Goal: Obtain resource: Obtain resource

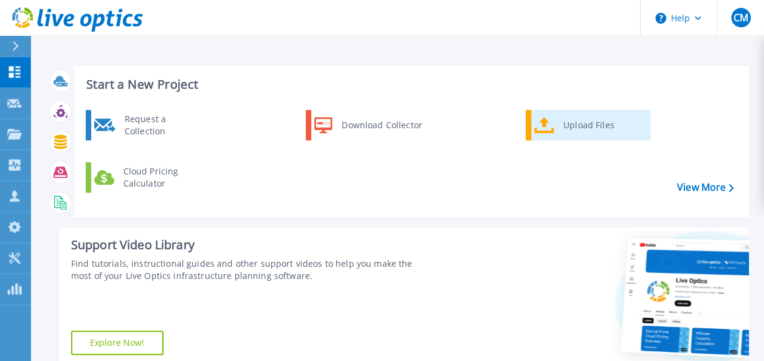
click at [582, 123] on div "Upload Files" at bounding box center [602, 125] width 90 height 24
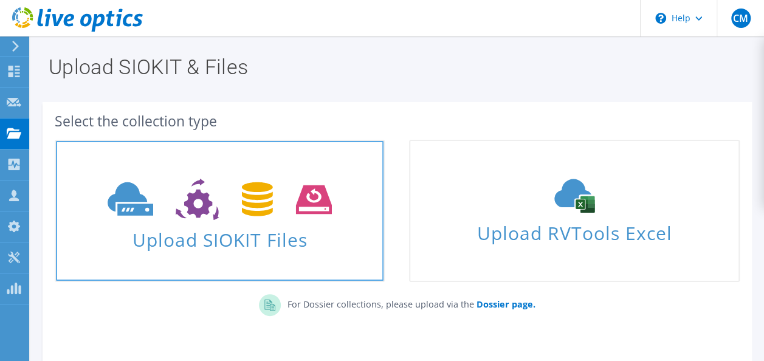
click at [235, 186] on icon at bounding box center [220, 200] width 224 height 42
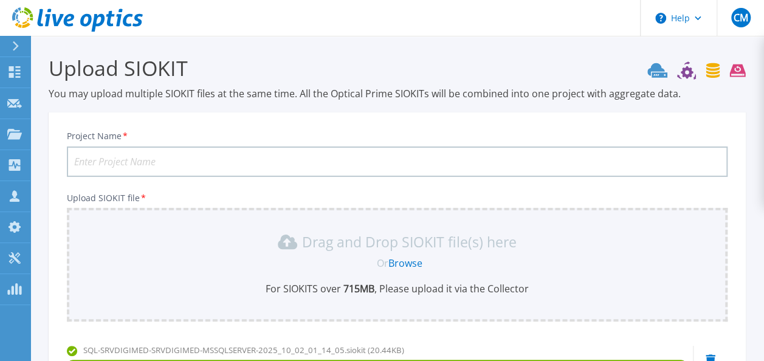
click at [289, 159] on input "Project Name *" at bounding box center [397, 162] width 661 height 30
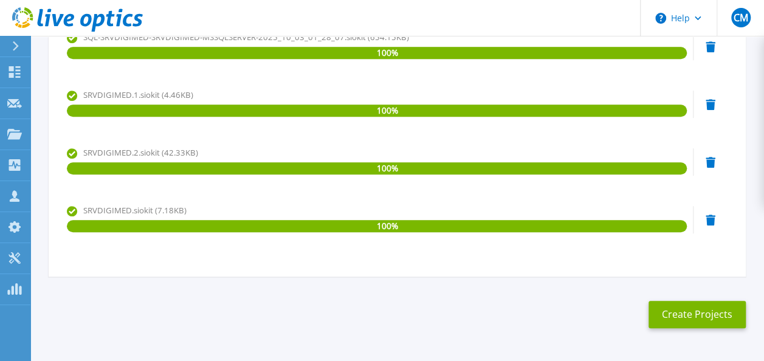
scroll to position [469, 0]
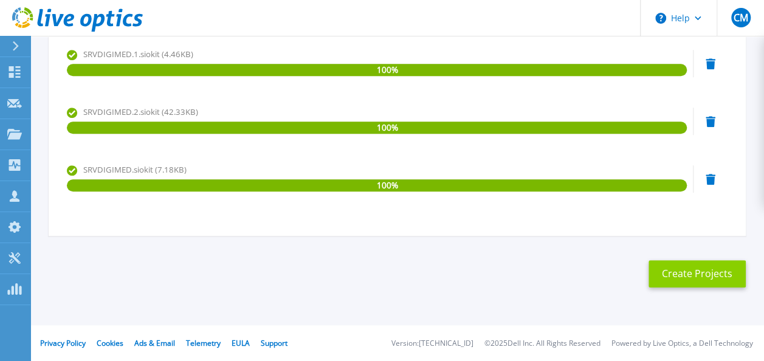
type input "Digimed"
click at [664, 272] on button "Create Projects" at bounding box center [697, 273] width 97 height 27
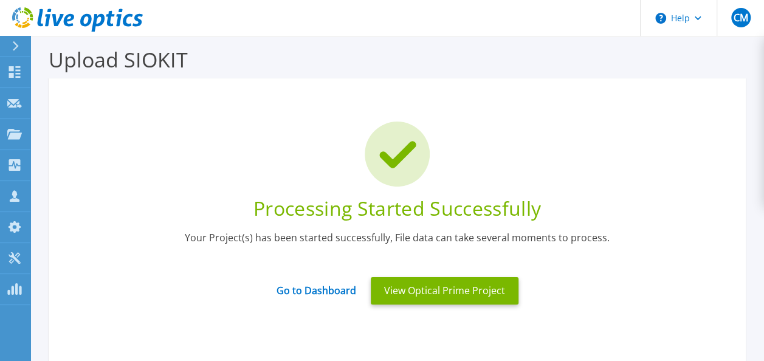
scroll to position [61, 0]
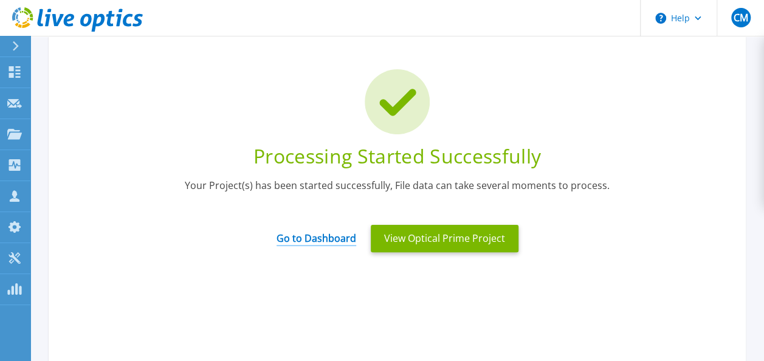
click at [330, 232] on link "Go to Dashboard" at bounding box center [317, 235] width 80 height 24
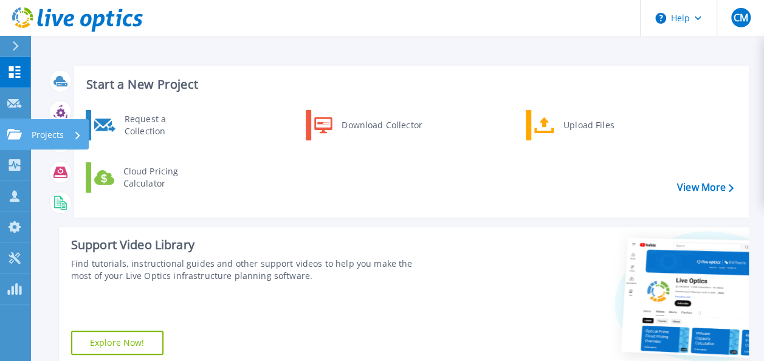
click at [11, 130] on icon at bounding box center [14, 134] width 15 height 10
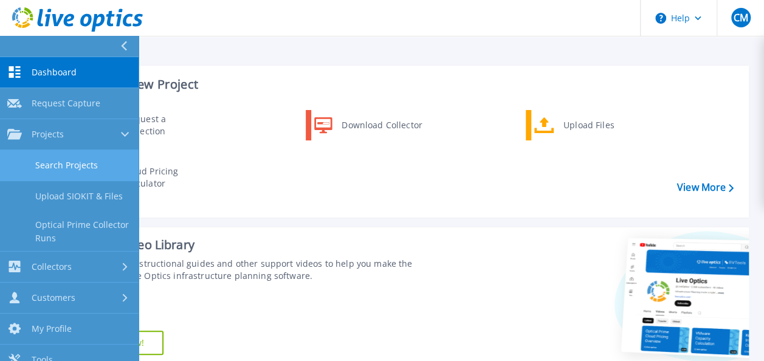
click at [89, 161] on link "Search Projects" at bounding box center [69, 165] width 139 height 31
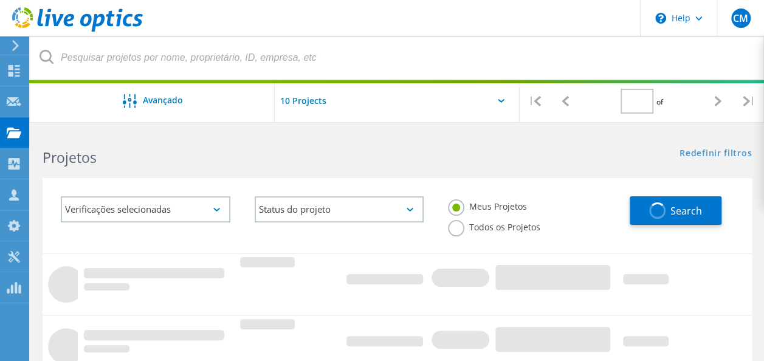
type input "1"
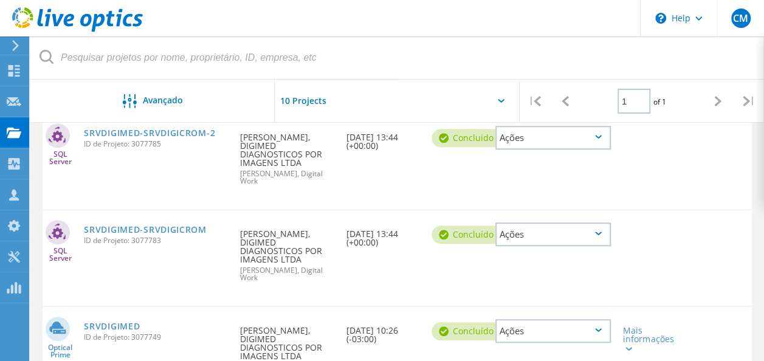
scroll to position [542, 0]
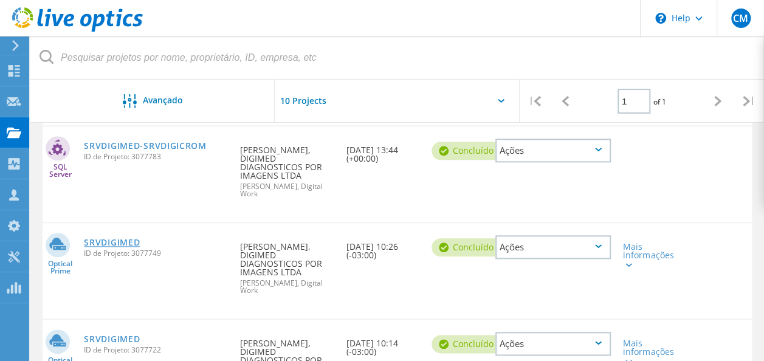
click at [94, 238] on link "SRVDIGIMED" at bounding box center [112, 242] width 56 height 9
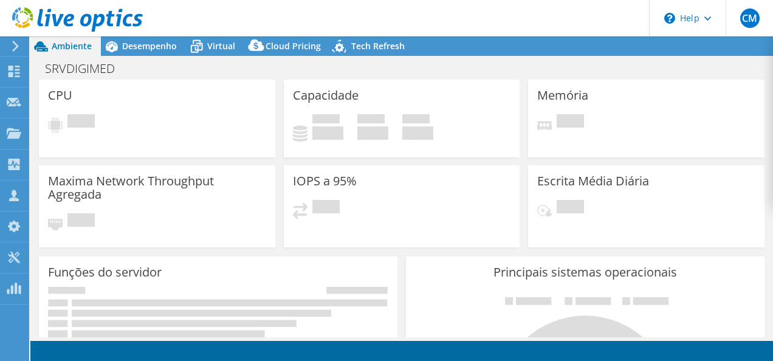
select select "USD"
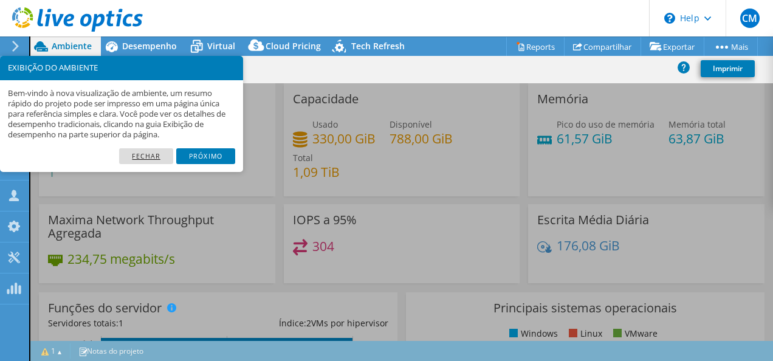
click at [164, 156] on link "Fechar" at bounding box center [146, 156] width 54 height 16
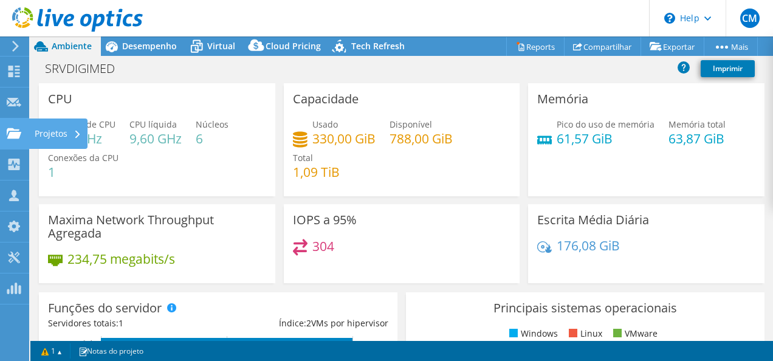
click at [9, 133] on icon at bounding box center [14, 134] width 15 height 12
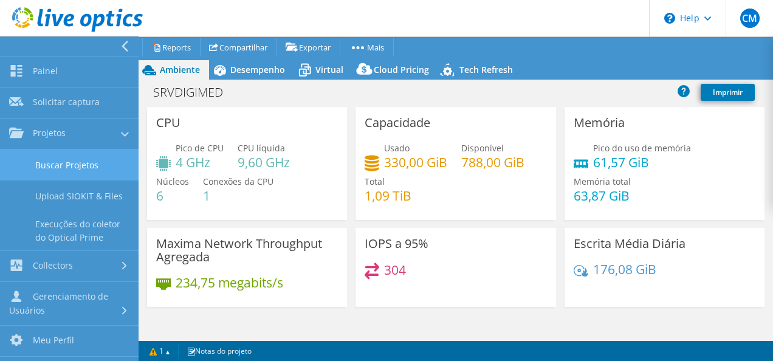
click at [74, 173] on link "Buscar Projetos" at bounding box center [69, 165] width 139 height 31
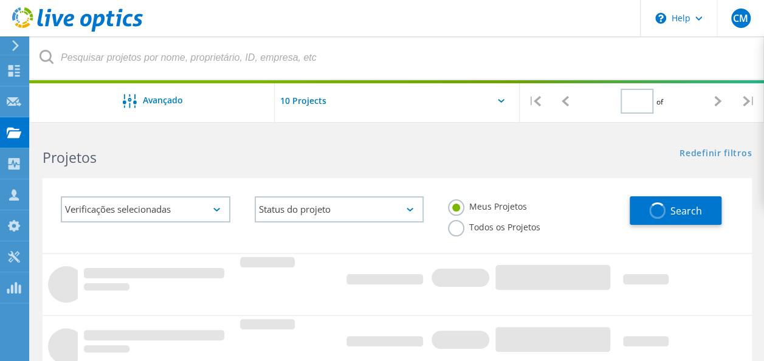
type input "1"
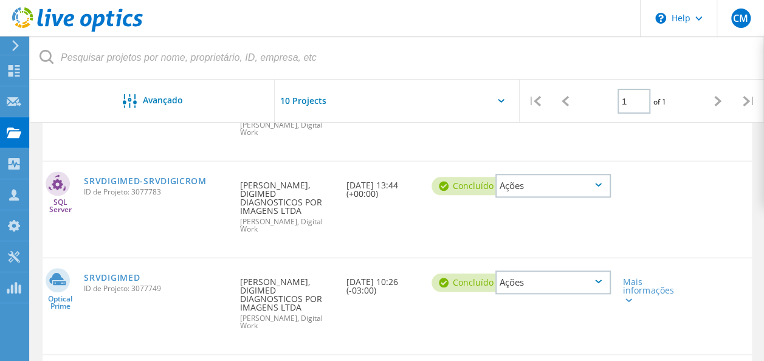
scroll to position [481, 0]
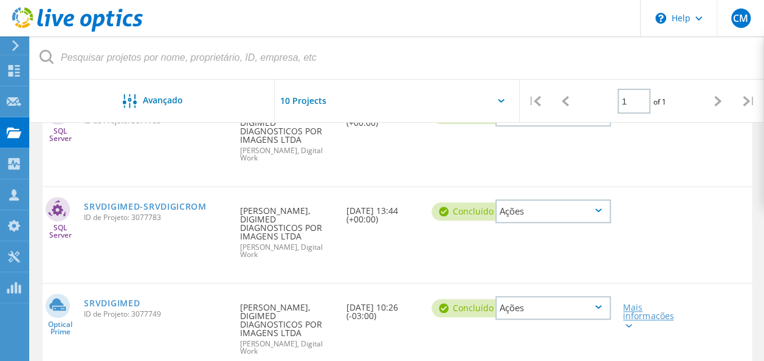
click at [658, 303] on div "Mais informações" at bounding box center [645, 316] width 44 height 26
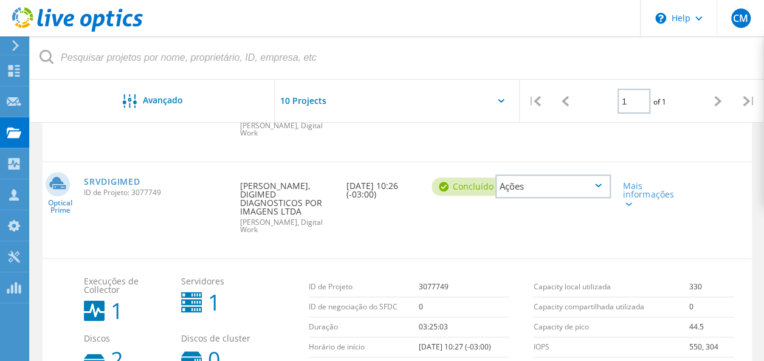
scroll to position [542, 0]
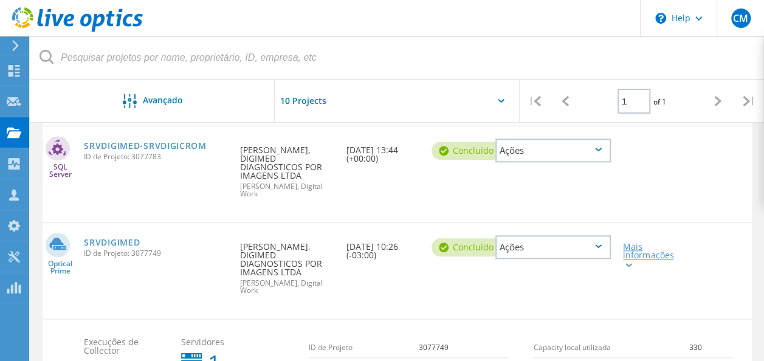
click at [635, 243] on div "Mais informações" at bounding box center [645, 256] width 44 height 26
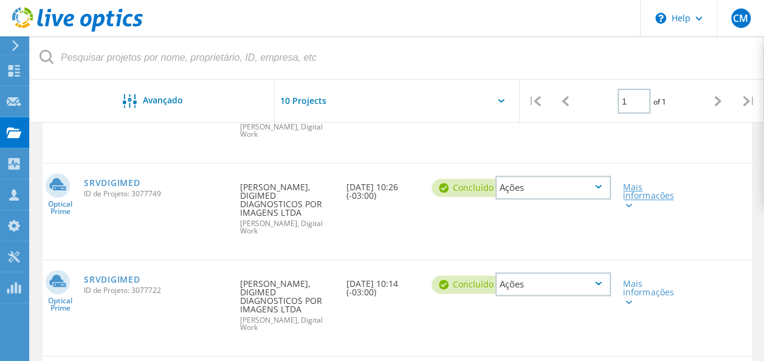
scroll to position [664, 0]
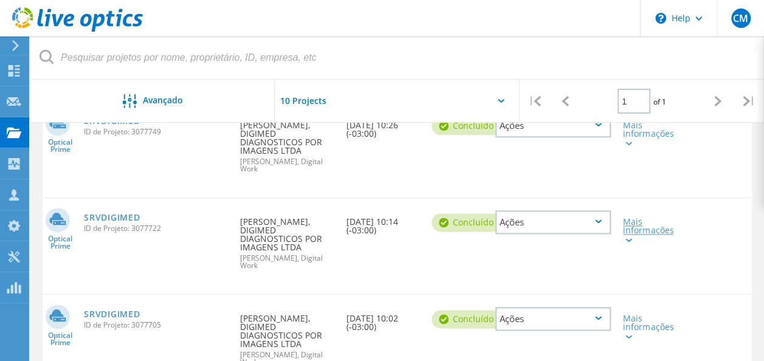
click at [646, 218] on div "Mais informações" at bounding box center [645, 231] width 44 height 26
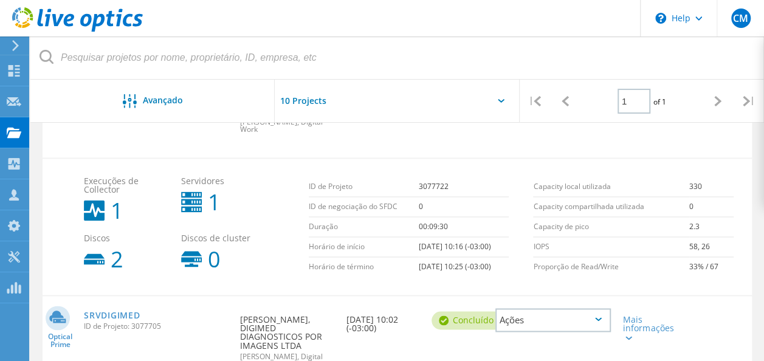
scroll to position [801, 0]
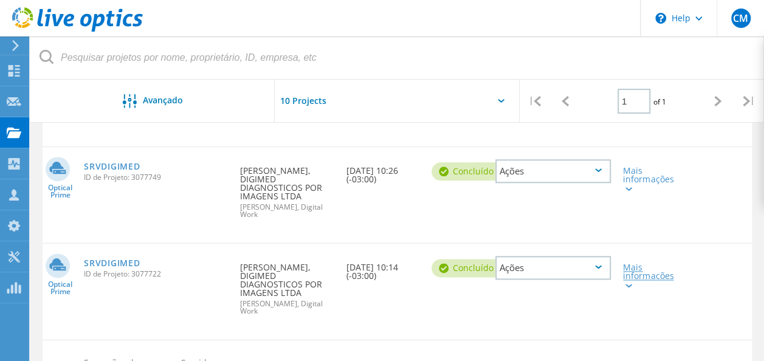
click at [641, 263] on div "Mais informações" at bounding box center [645, 276] width 44 height 26
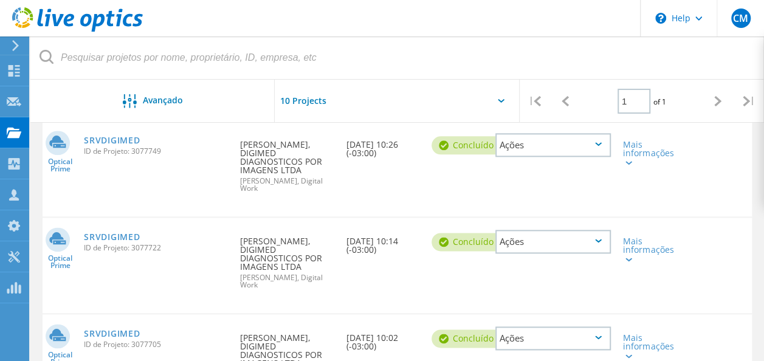
scroll to position [664, 0]
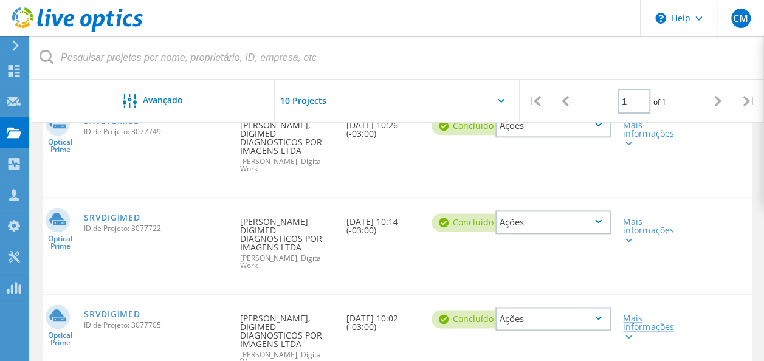
click at [631, 314] on div "Mais informações" at bounding box center [645, 327] width 44 height 26
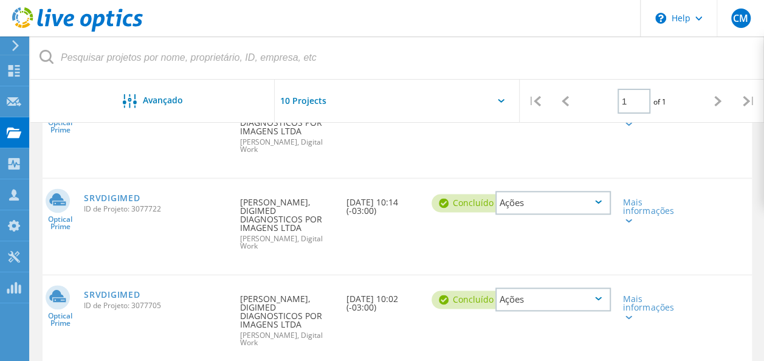
scroll to position [679, 0]
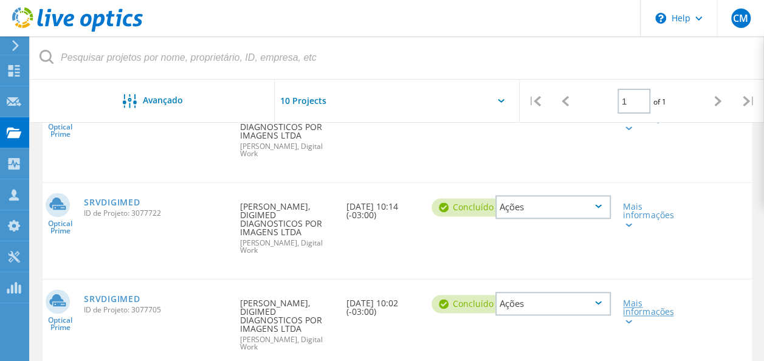
click at [636, 299] on div "Mais informações" at bounding box center [645, 312] width 44 height 26
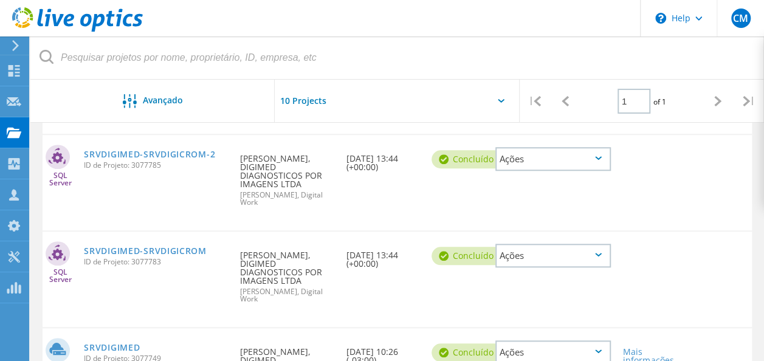
scroll to position [421, 0]
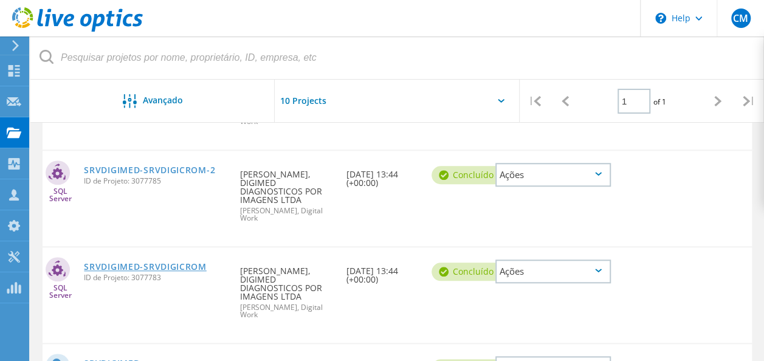
click at [135, 263] on link "SRVDIGIMED-SRVDIGICROM" at bounding box center [145, 267] width 122 height 9
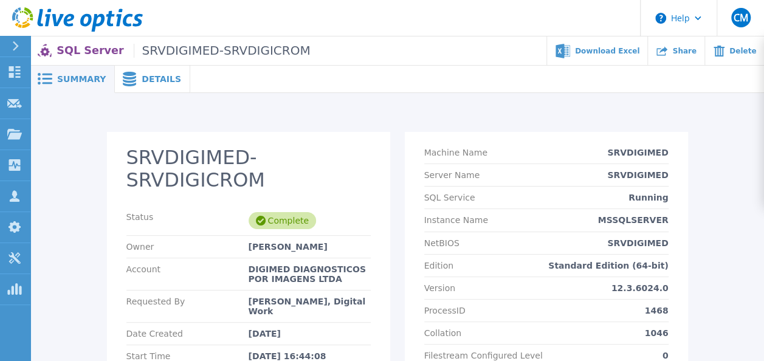
click at [149, 86] on div "Details" at bounding box center [152, 79] width 75 height 27
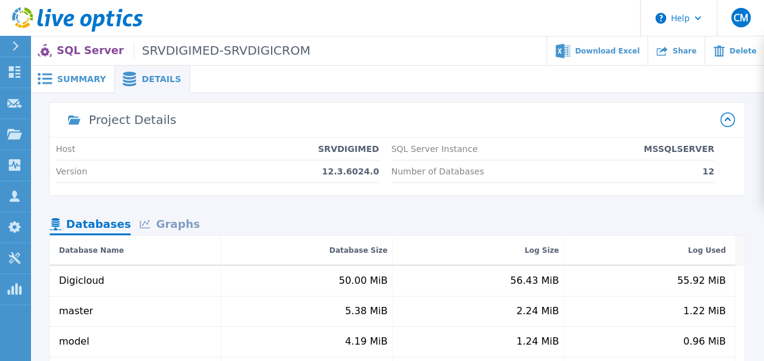
click at [91, 81] on span "Summary" at bounding box center [81, 79] width 49 height 9
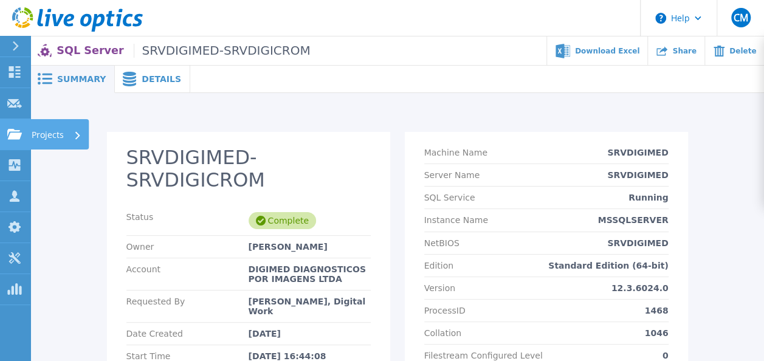
click at [38, 135] on p "Projects" at bounding box center [48, 135] width 32 height 32
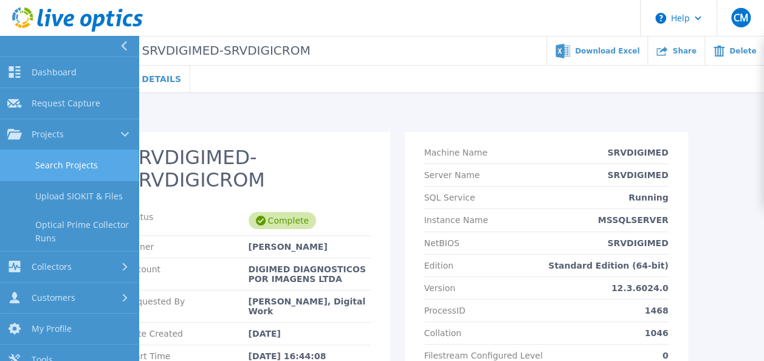
click at [66, 162] on link "Search Projects" at bounding box center [69, 165] width 139 height 31
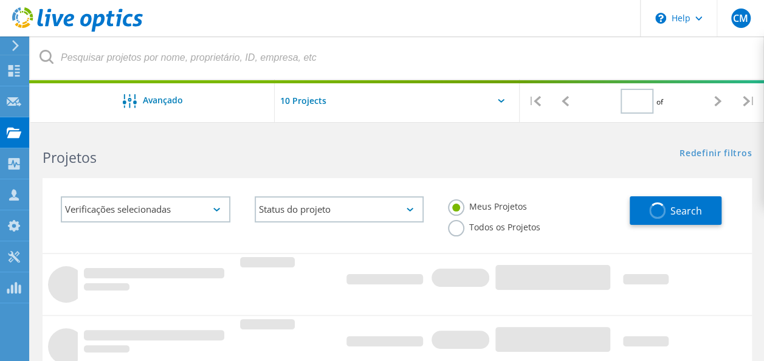
type input "1"
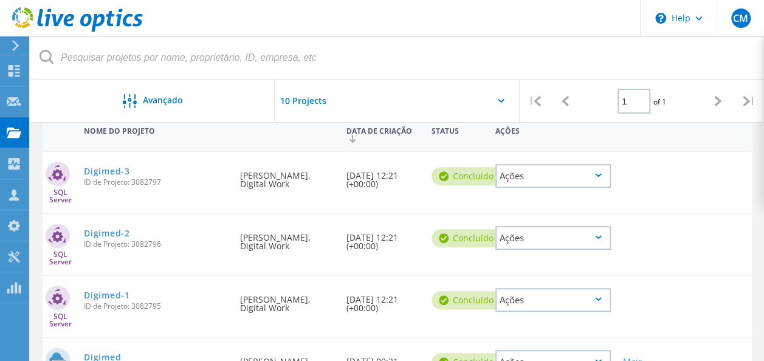
scroll to position [122, 0]
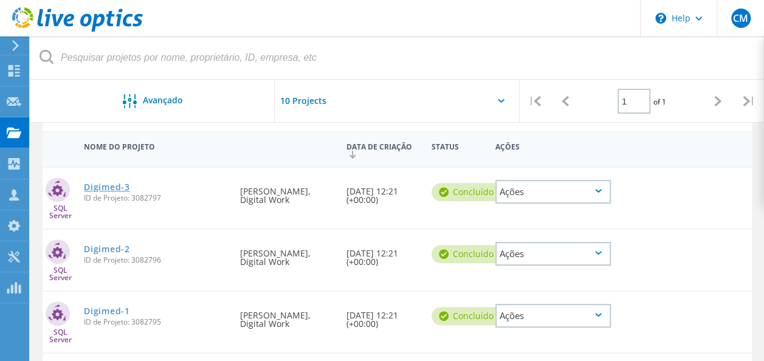
click at [114, 192] on link "Digimed-3" at bounding box center [107, 187] width 46 height 9
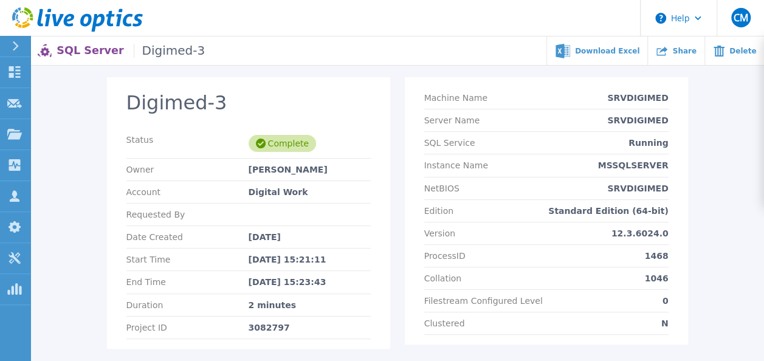
scroll to position [122, 0]
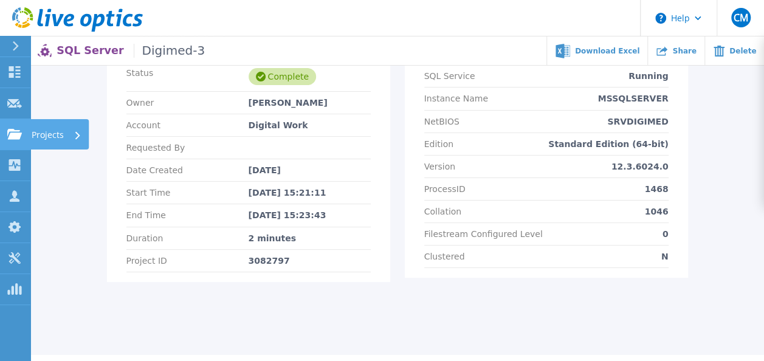
click at [18, 137] on icon at bounding box center [14, 134] width 15 height 10
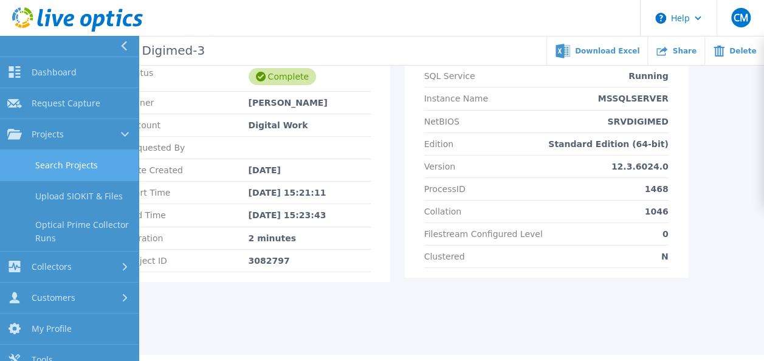
click at [52, 159] on link "Search Projects" at bounding box center [69, 165] width 139 height 31
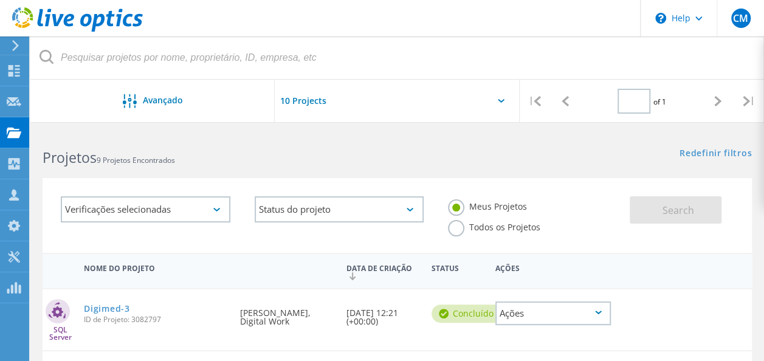
type input "1"
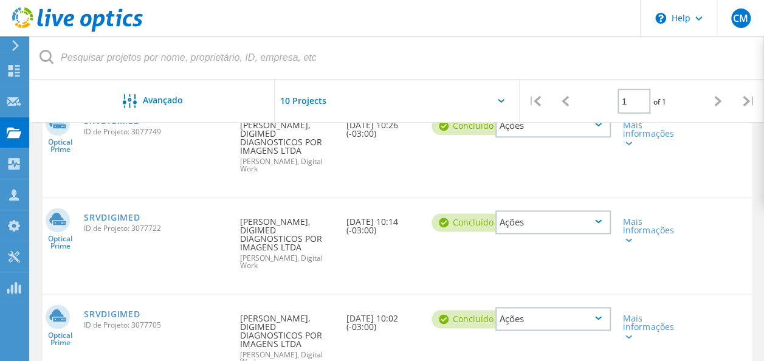
scroll to position [603, 0]
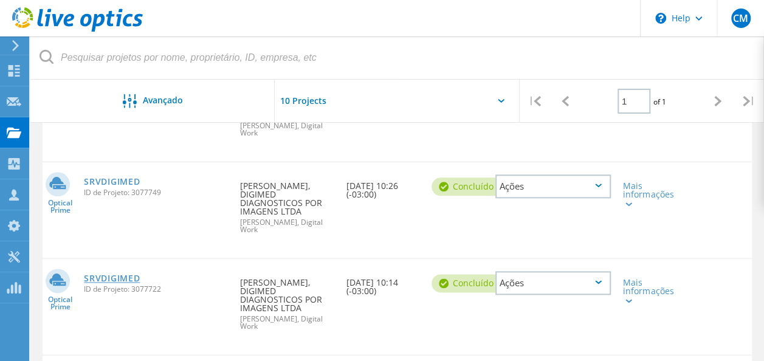
click at [114, 274] on link "SRVDIGIMED" at bounding box center [112, 278] width 56 height 9
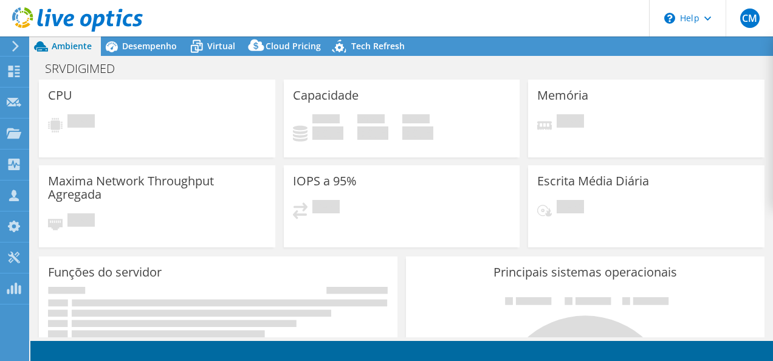
select select "USD"
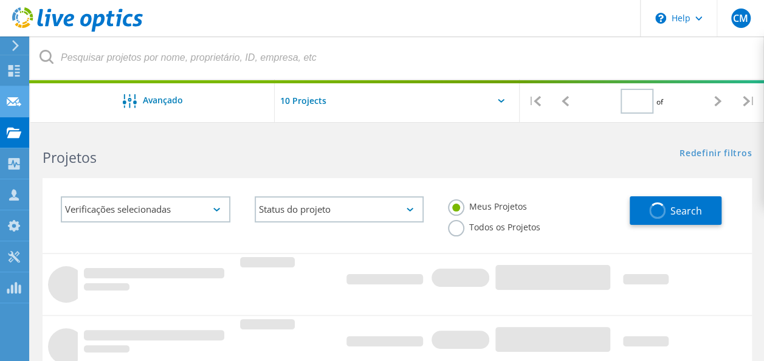
type input "1"
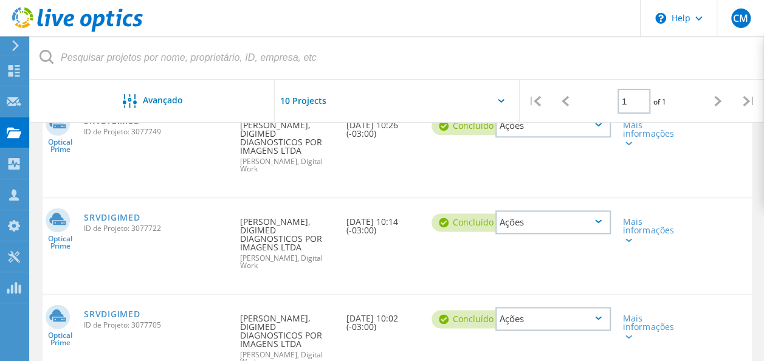
scroll to position [603, 0]
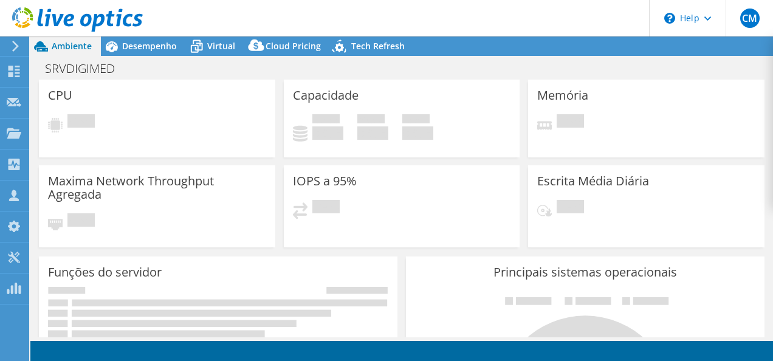
select select "USD"
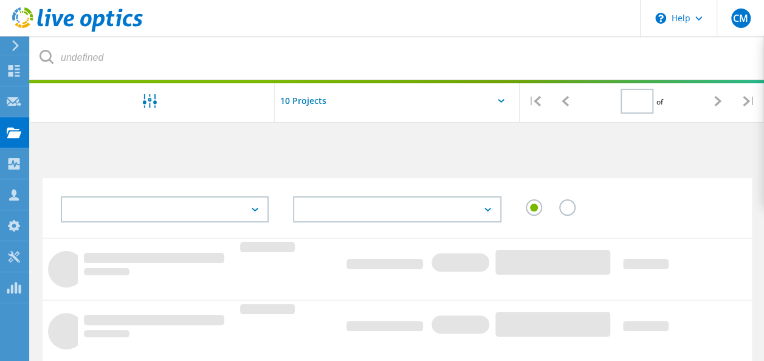
type input "1"
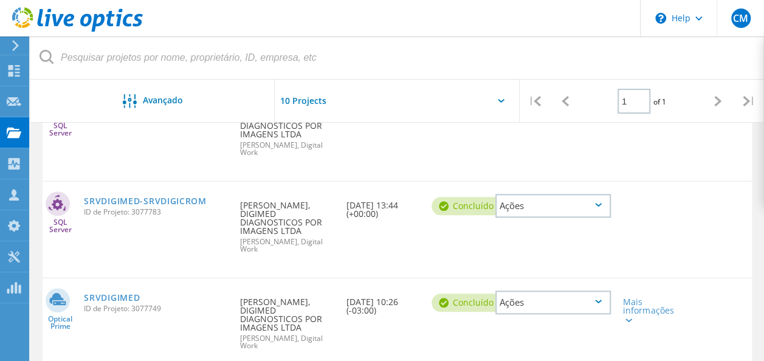
scroll to position [481, 0]
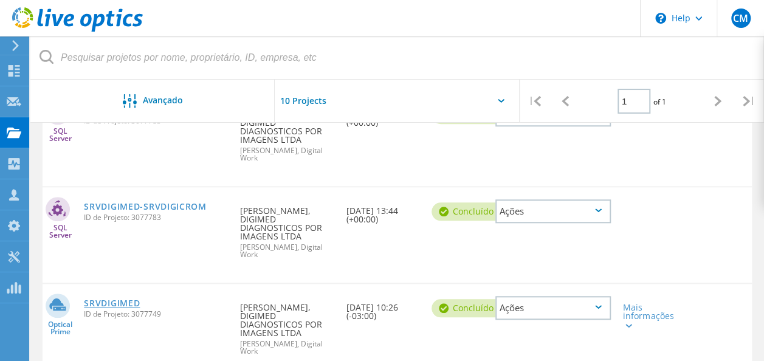
click at [111, 299] on link "SRVDIGIMED" at bounding box center [112, 303] width 56 height 9
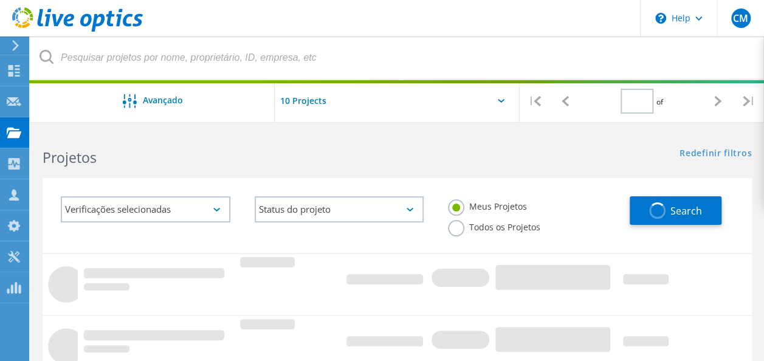
type input "1"
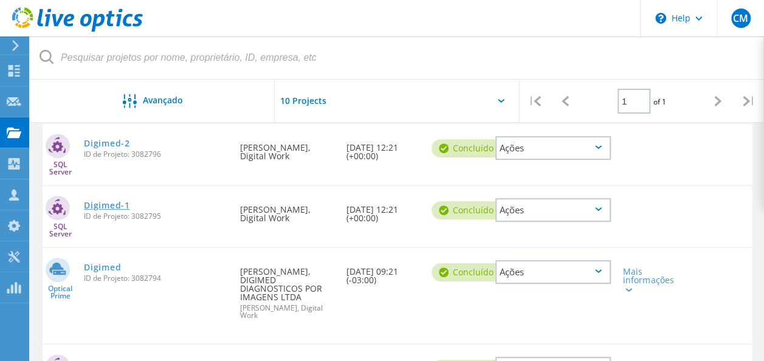
scroll to position [243, 0]
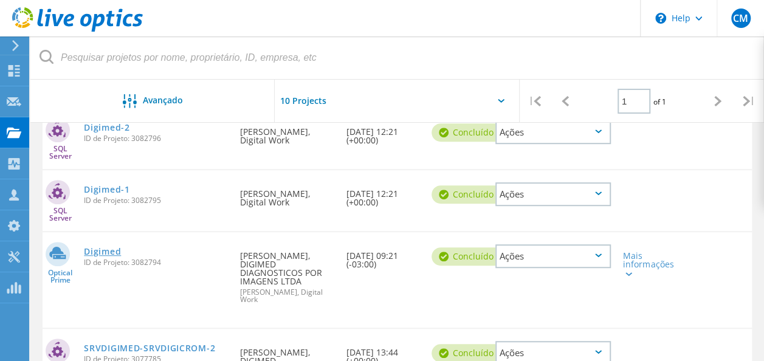
click at [108, 255] on link "Digimed" at bounding box center [102, 251] width 37 height 9
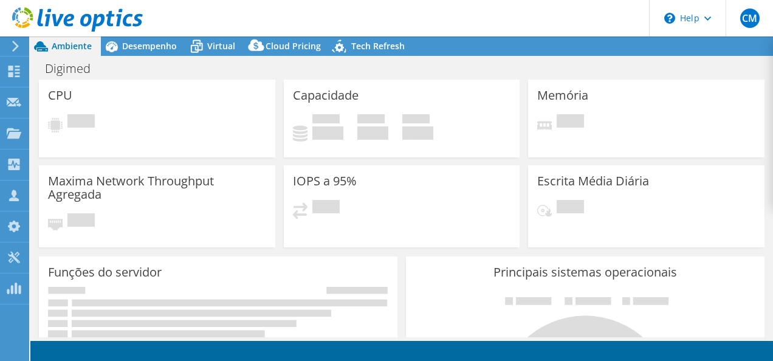
select select "USD"
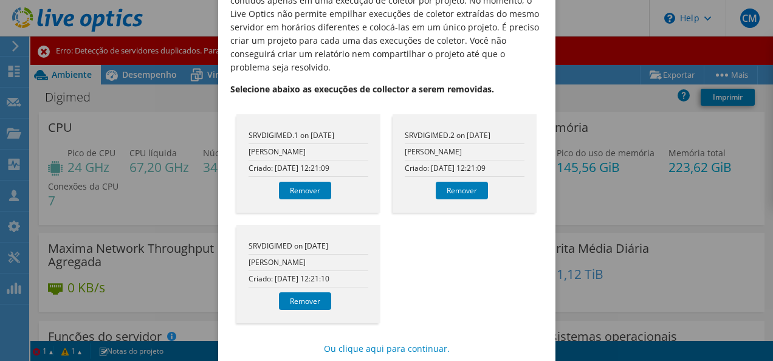
scroll to position [112, 0]
click at [302, 292] on link "Remover" at bounding box center [305, 301] width 52 height 18
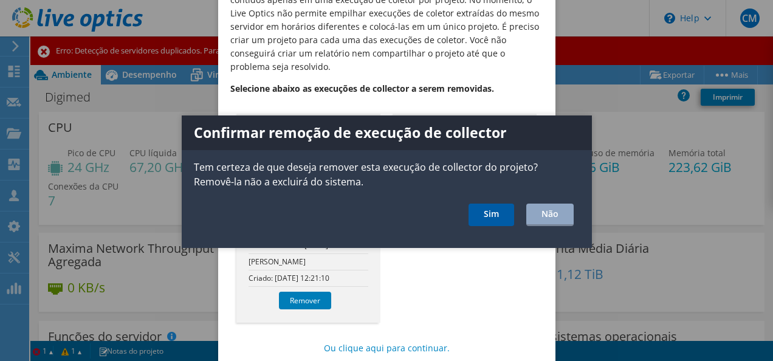
click at [475, 216] on link "Sim" at bounding box center [492, 215] width 46 height 22
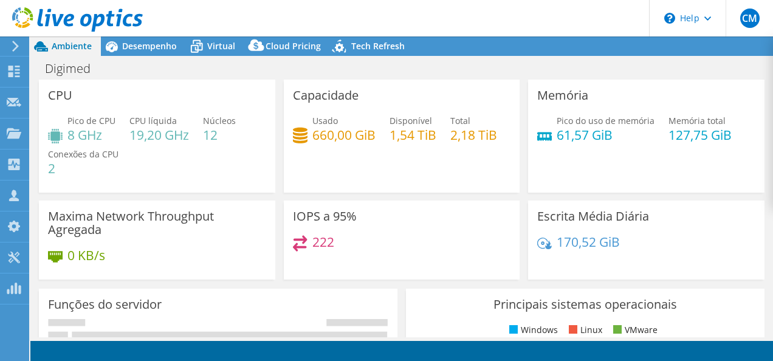
select select "USD"
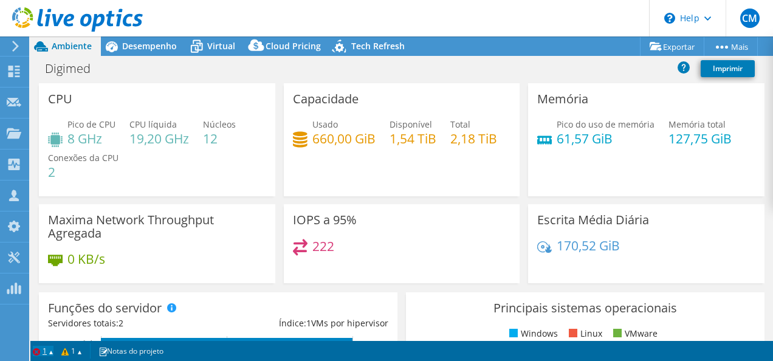
click at [50, 350] on link "1" at bounding box center [43, 351] width 21 height 10
click at [53, 351] on link "1" at bounding box center [43, 351] width 21 height 10
click at [15, 46] on icon at bounding box center [15, 46] width 9 height 11
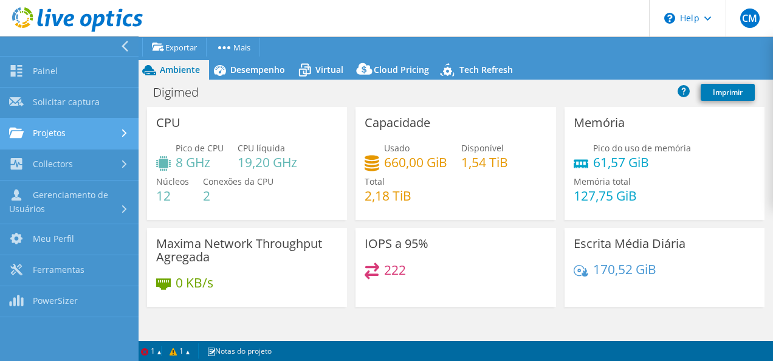
click at [94, 129] on link "Projetos" at bounding box center [69, 134] width 139 height 31
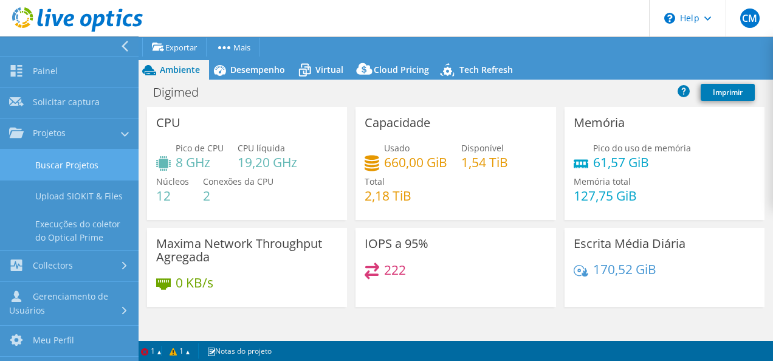
click at [96, 164] on link "Buscar Projetos" at bounding box center [69, 165] width 139 height 31
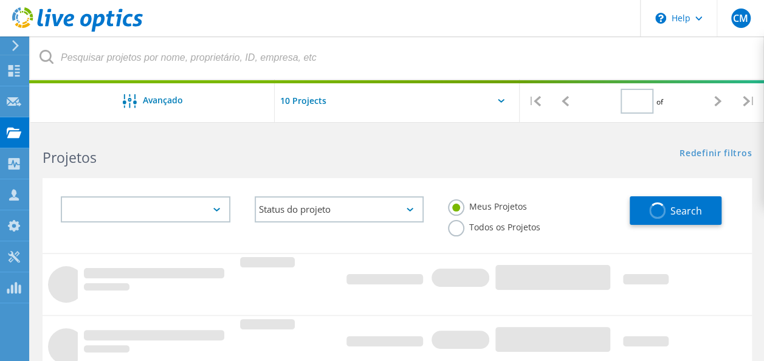
type input "1"
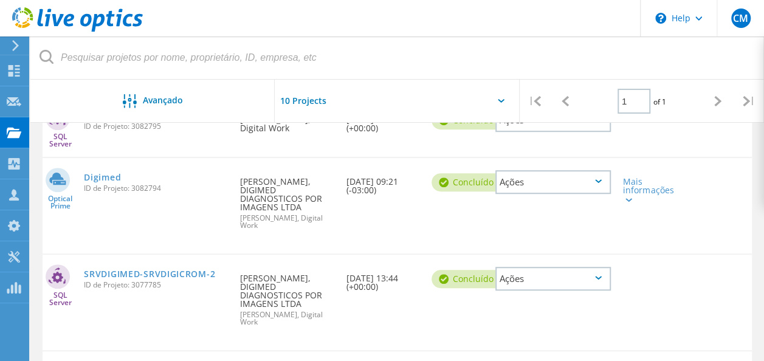
scroll to position [299, 0]
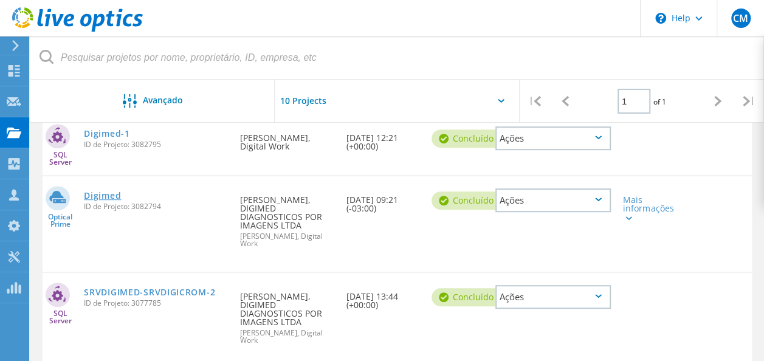
click at [103, 192] on link "Digimed" at bounding box center [102, 196] width 37 height 9
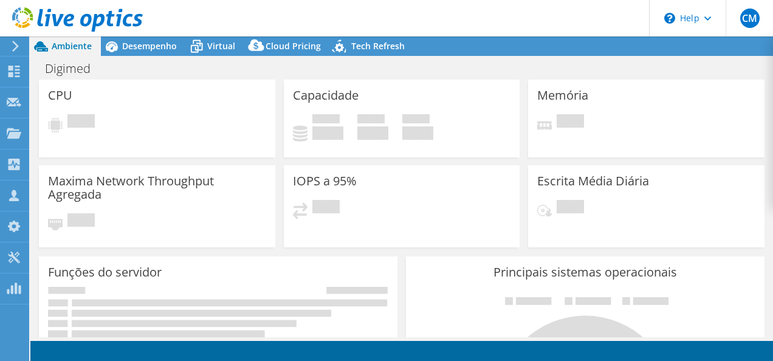
select select "USD"
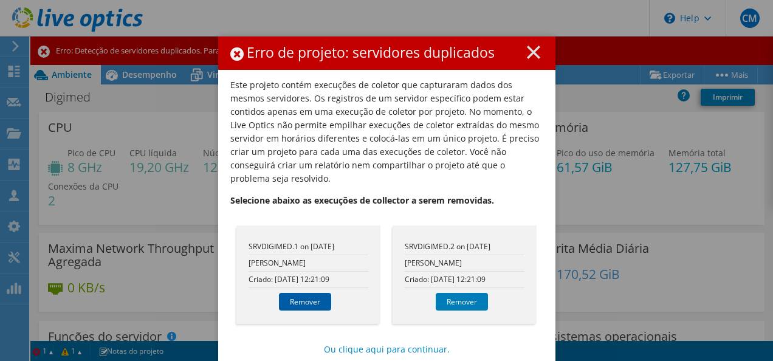
click at [309, 293] on link "Remover" at bounding box center [305, 302] width 52 height 18
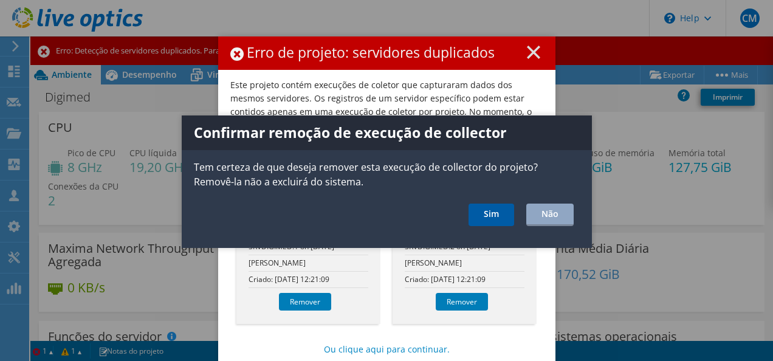
click at [484, 219] on link "Sim" at bounding box center [492, 215] width 46 height 22
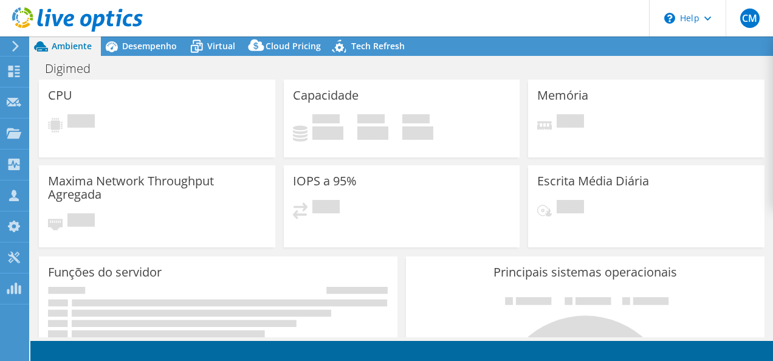
select select "USD"
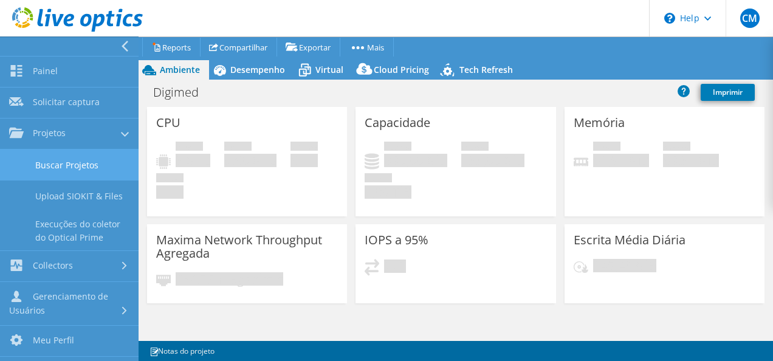
click at [63, 167] on link "Buscar Projetos" at bounding box center [69, 165] width 139 height 31
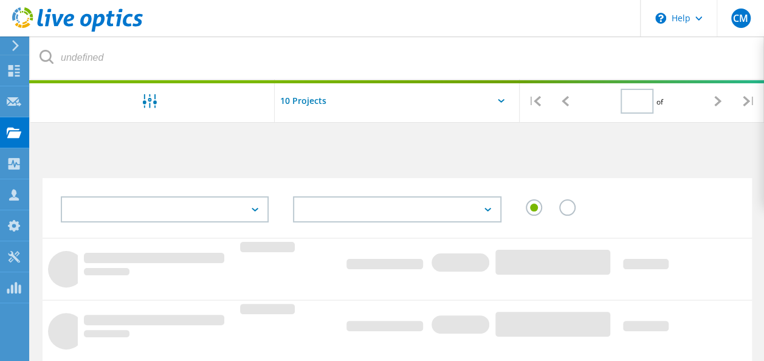
type input "1"
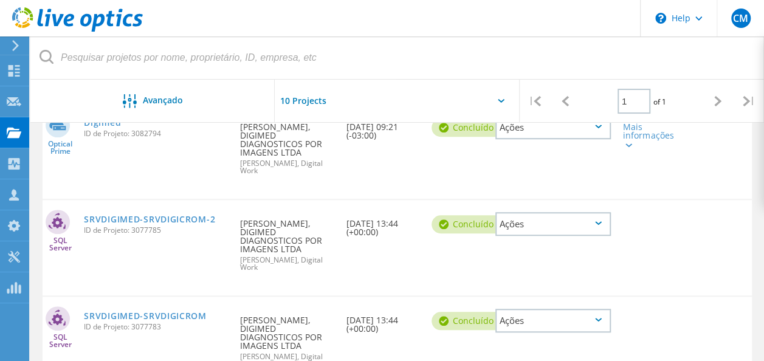
scroll to position [299, 0]
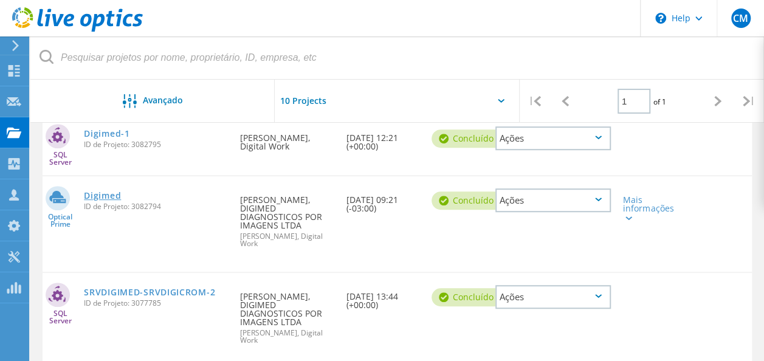
click at [105, 198] on link "Digimed" at bounding box center [102, 196] width 37 height 9
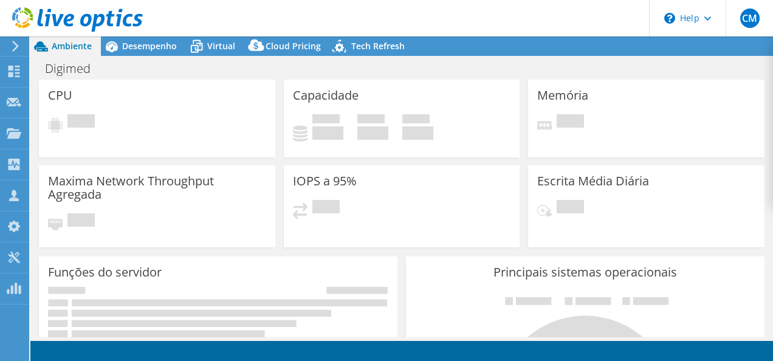
select select "USD"
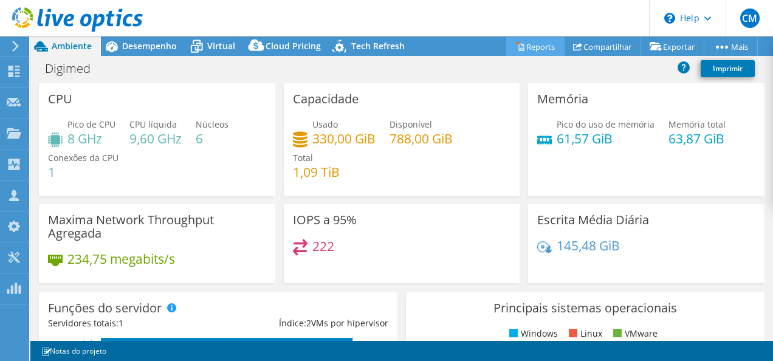
click at [530, 50] on link "Reports" at bounding box center [535, 46] width 58 height 19
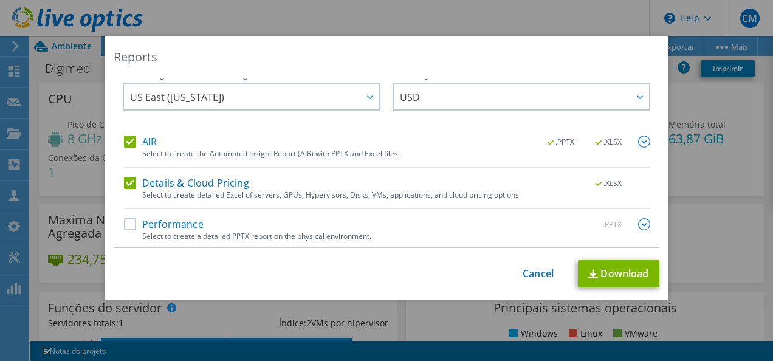
scroll to position [11, 0]
click at [529, 277] on link "Cancel" at bounding box center [538, 274] width 31 height 12
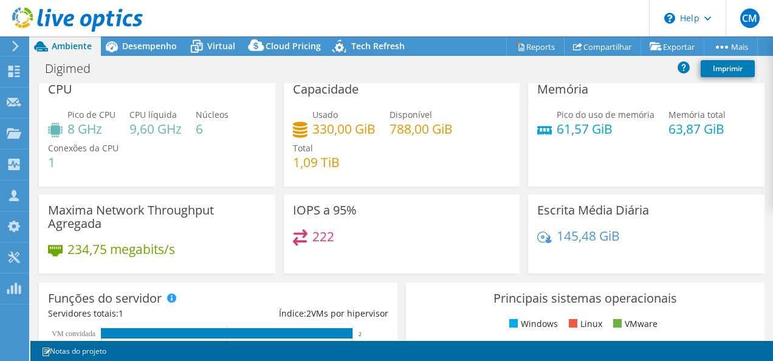
scroll to position [0, 0]
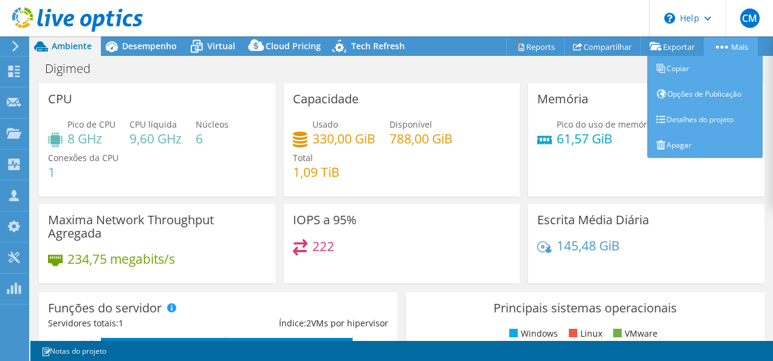
click at [727, 43] on link "Mais" at bounding box center [731, 46] width 54 height 19
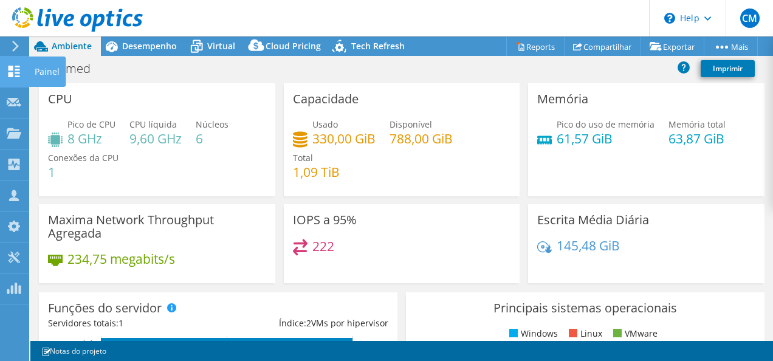
click at [20, 73] on icon at bounding box center [14, 72] width 15 height 12
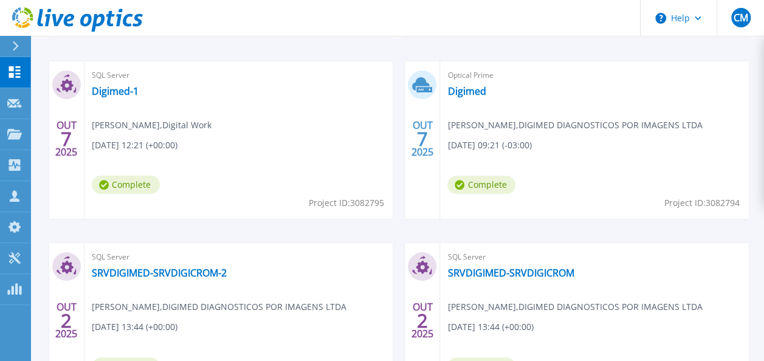
scroll to position [657, 0]
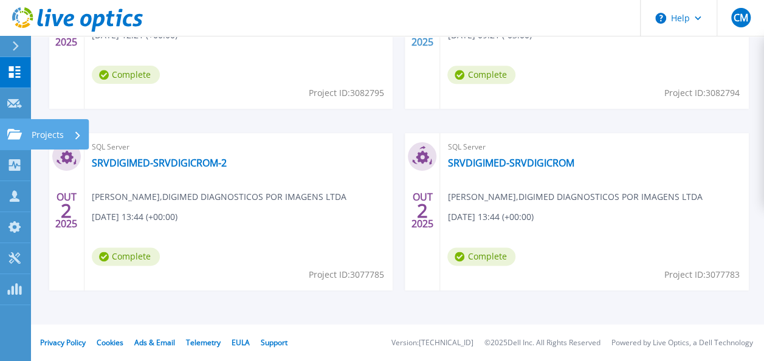
click at [19, 133] on icon at bounding box center [14, 134] width 15 height 10
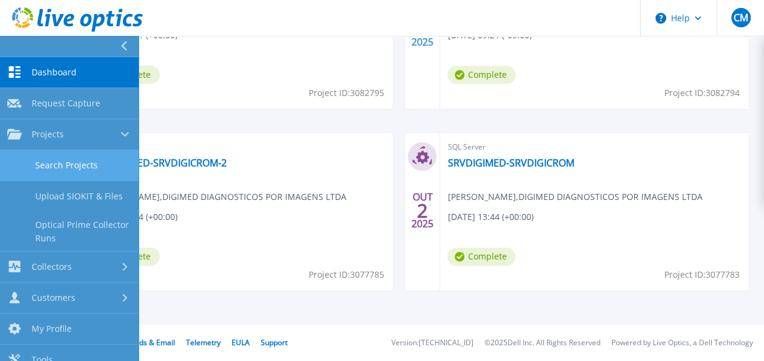
click at [57, 161] on link "Search Projects" at bounding box center [69, 165] width 139 height 31
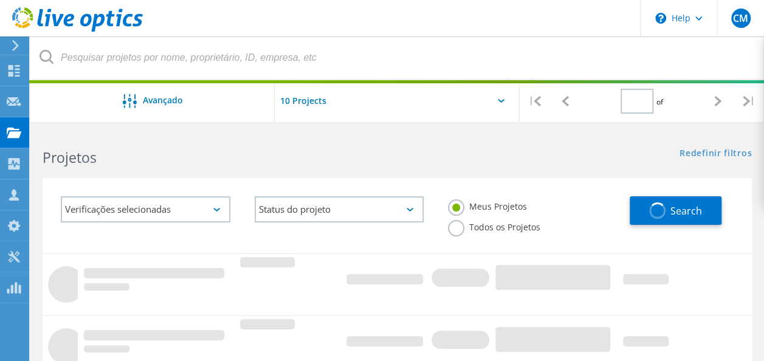
type input "1"
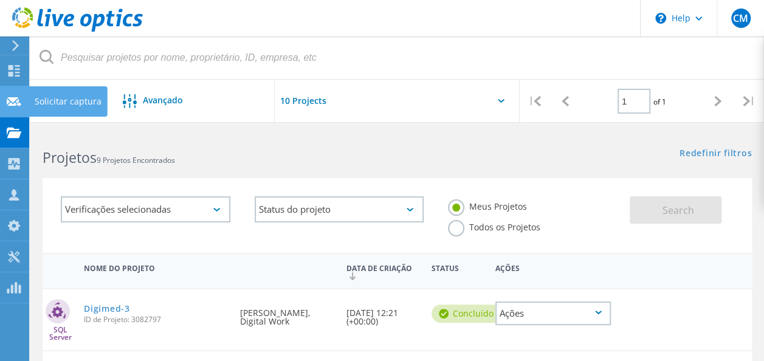
click at [14, 97] on use at bounding box center [14, 101] width 15 height 9
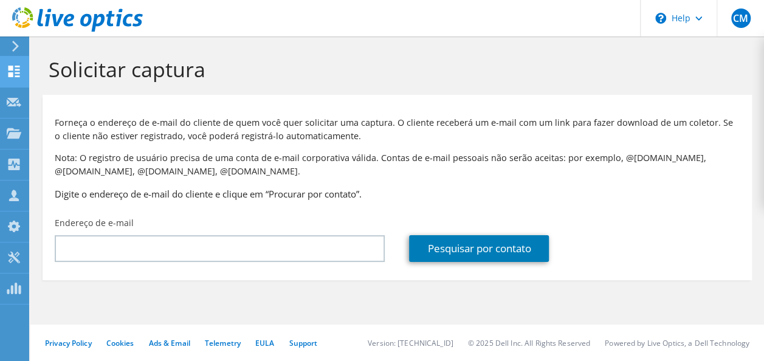
drag, startPoint x: 0, startPoint y: 0, endPoint x: 16, endPoint y: 69, distance: 71.1
click at [16, 69] on use at bounding box center [15, 72] width 12 height 12
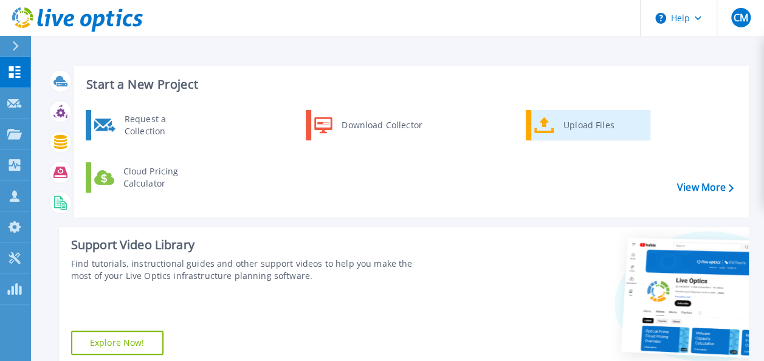
click at [585, 124] on div "Upload Files" at bounding box center [602, 125] width 90 height 24
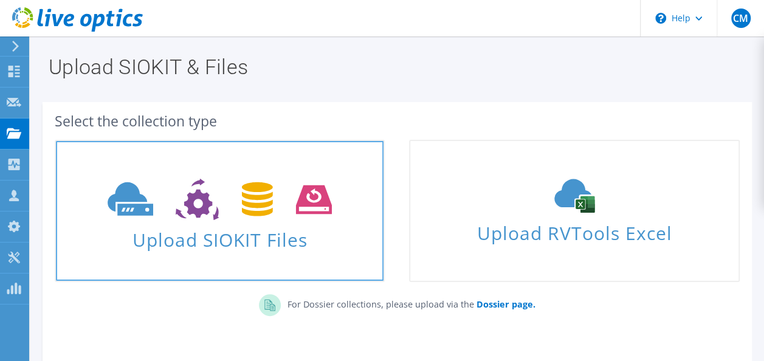
click at [317, 175] on span at bounding box center [220, 198] width 328 height 51
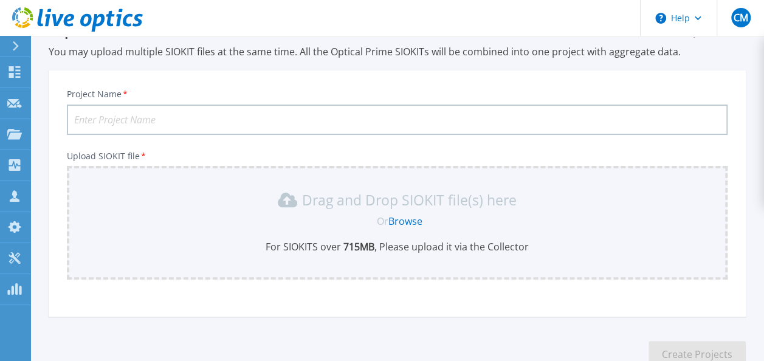
scroll to position [61, 0]
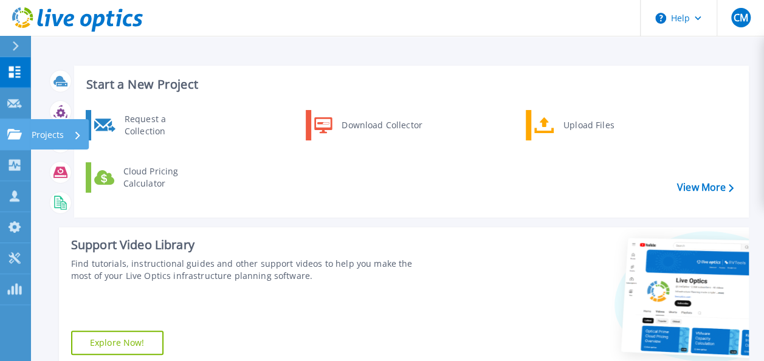
click at [5, 133] on link "Projects Projects" at bounding box center [15, 134] width 30 height 31
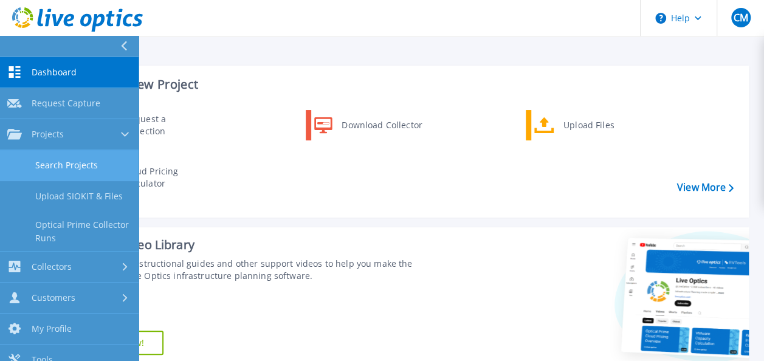
click at [57, 171] on link "Search Projects" at bounding box center [69, 165] width 139 height 31
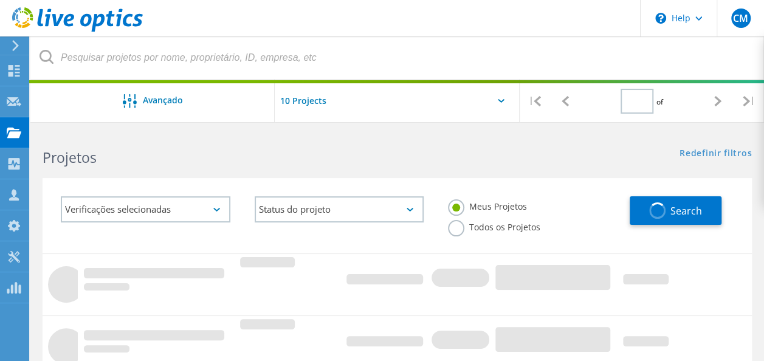
type input "1"
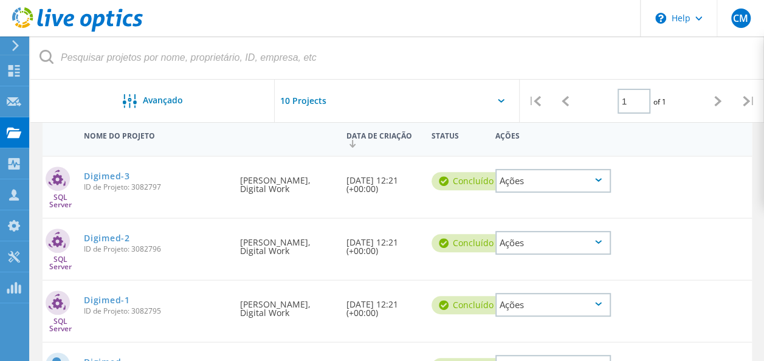
scroll to position [304, 0]
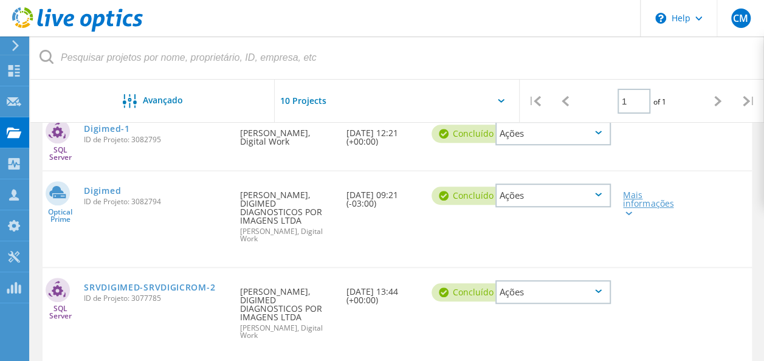
click at [647, 207] on div "Mais informações" at bounding box center [645, 204] width 44 height 26
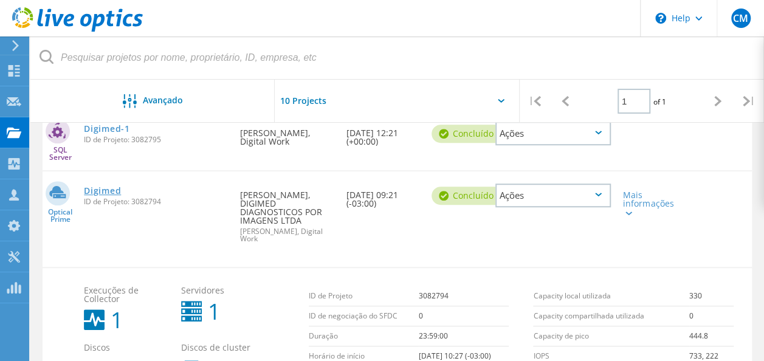
click at [114, 189] on link "Digimed" at bounding box center [102, 191] width 37 height 9
click at [629, 199] on div "Mais informações" at bounding box center [645, 204] width 44 height 26
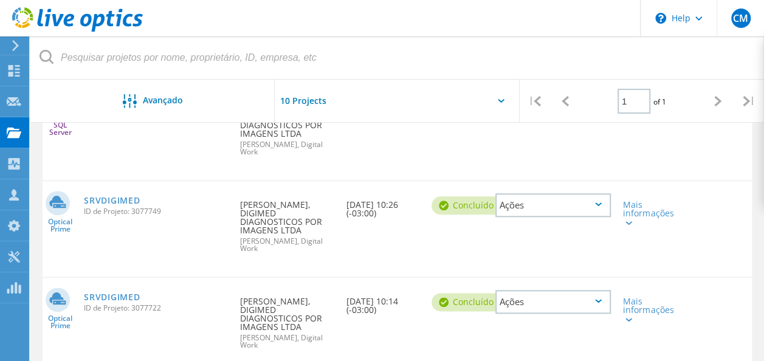
scroll to position [603, 0]
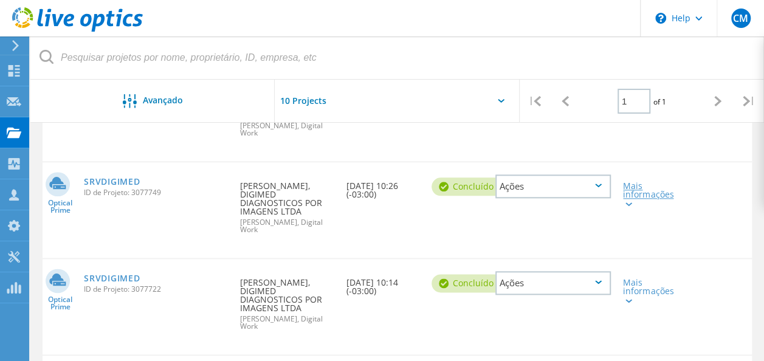
click at [652, 182] on div "Mais informações" at bounding box center [645, 195] width 44 height 26
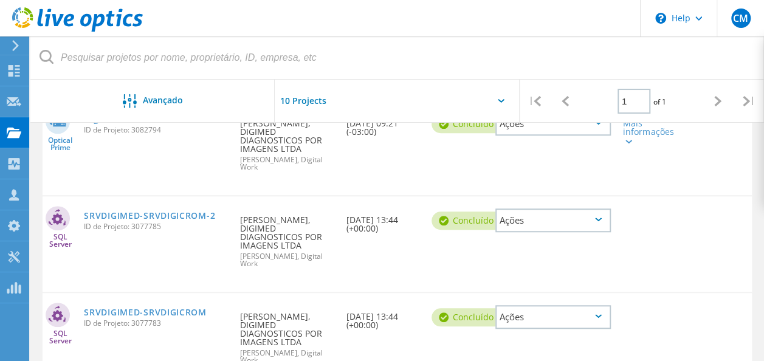
scroll to position [360, 0]
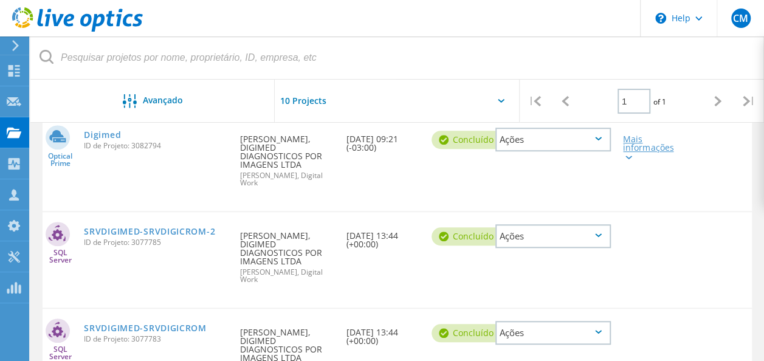
click at [637, 145] on div "Mais informações" at bounding box center [645, 148] width 44 height 26
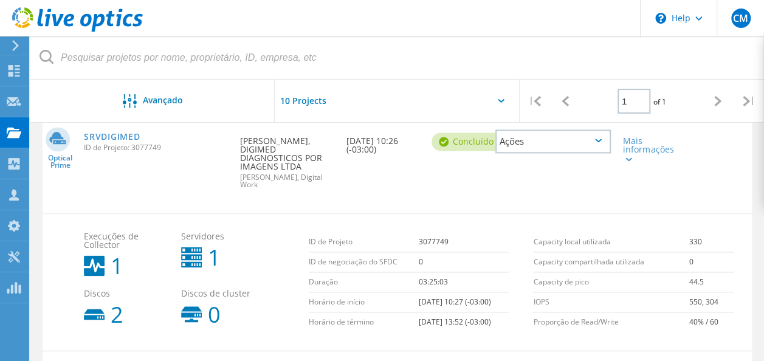
scroll to position [907, 0]
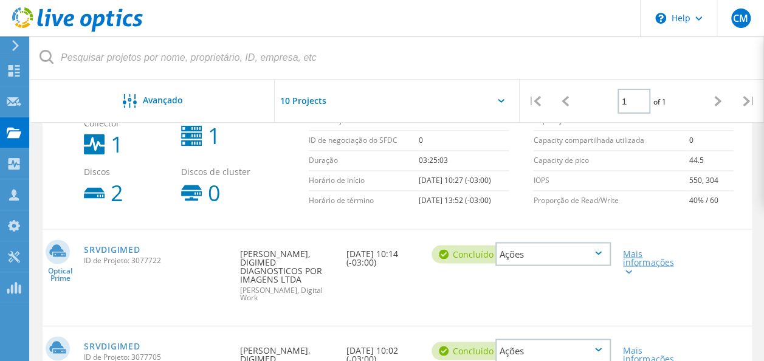
click at [628, 249] on div "Mais informações" at bounding box center [645, 262] width 44 height 26
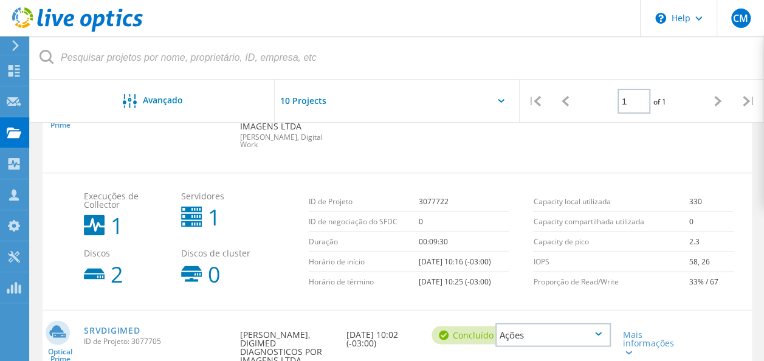
scroll to position [1074, 0]
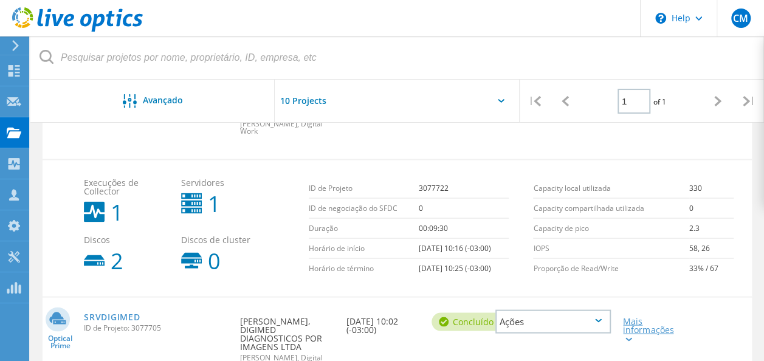
click at [630, 317] on div "Mais informações" at bounding box center [645, 330] width 44 height 26
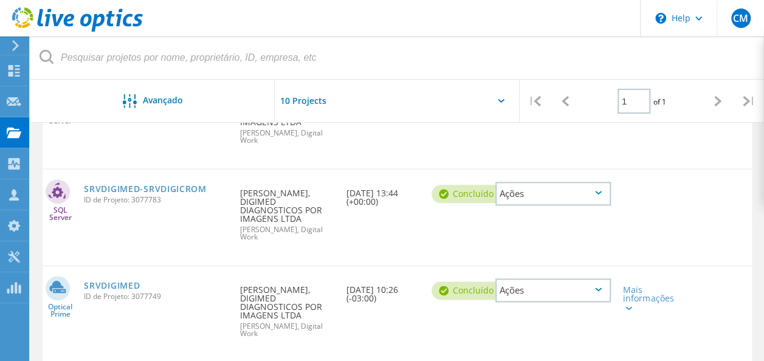
scroll to position [709, 0]
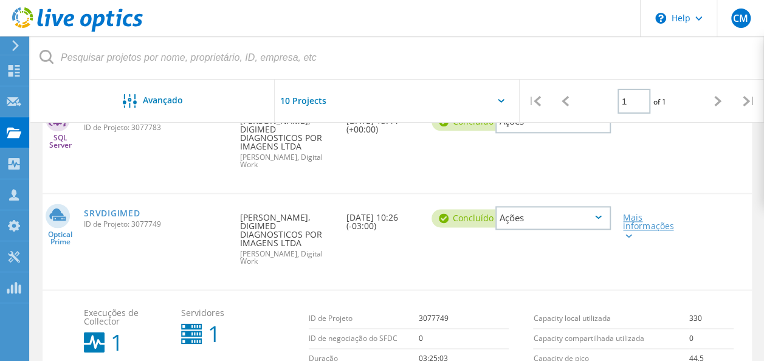
click at [636, 213] on div "Mais informações" at bounding box center [645, 226] width 44 height 26
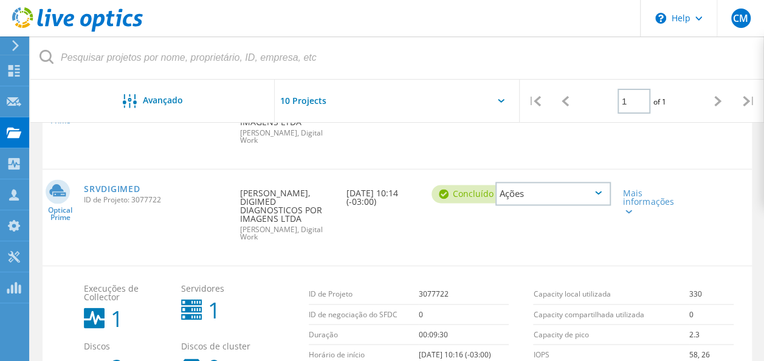
scroll to position [648, 0]
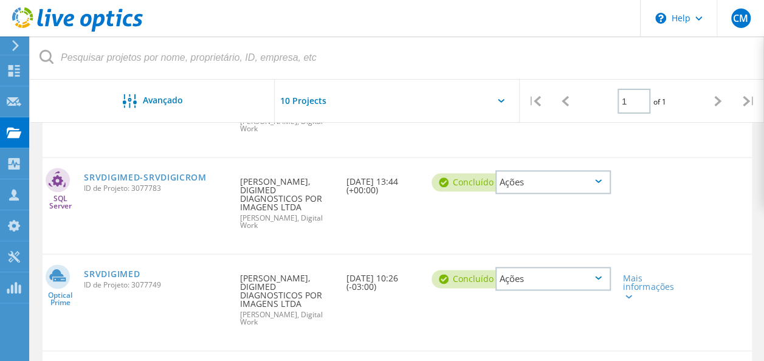
click at [626, 255] on div "Mais informações" at bounding box center [645, 283] width 57 height 57
click at [627, 274] on div "Mais informações" at bounding box center [645, 287] width 44 height 26
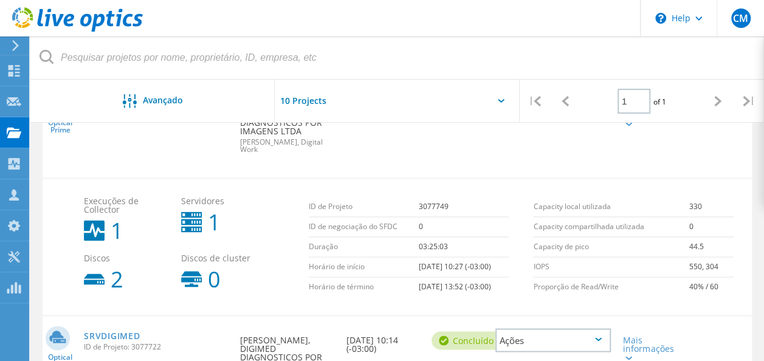
scroll to position [830, 0]
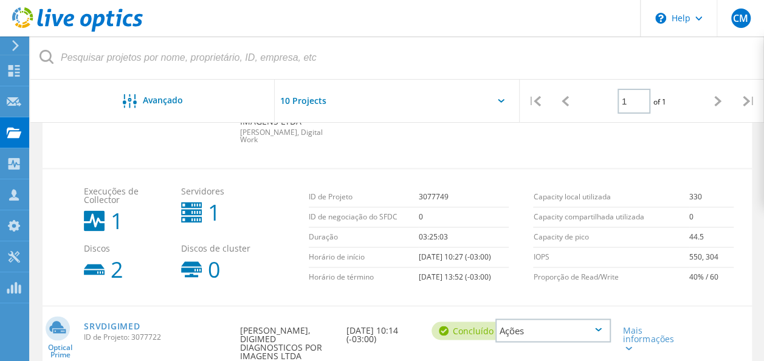
click at [635, 306] on div "Mais informações" at bounding box center [645, 334] width 57 height 57
click at [633, 326] on div "Mais informações" at bounding box center [645, 339] width 44 height 26
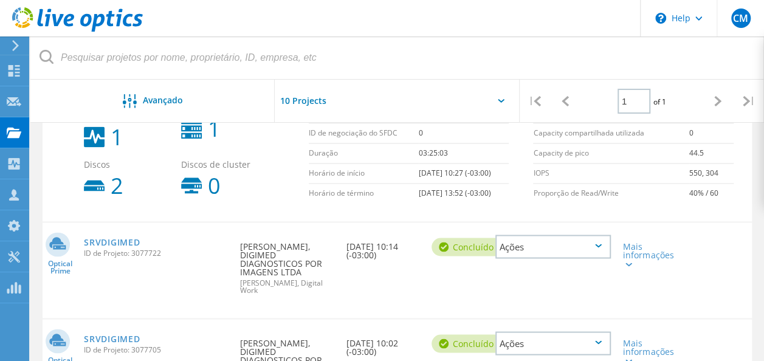
scroll to position [952, 0]
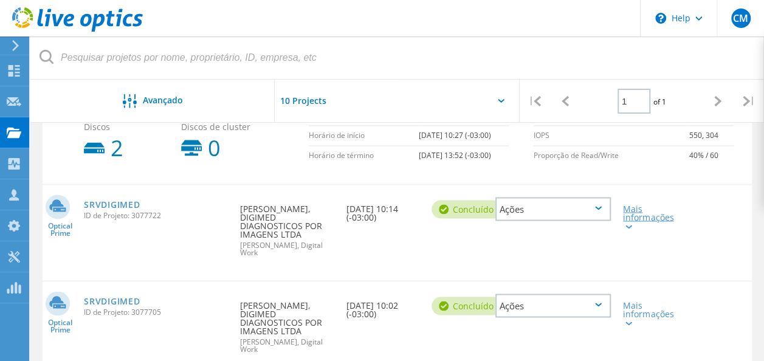
click at [633, 204] on div "Mais informações" at bounding box center [645, 217] width 44 height 26
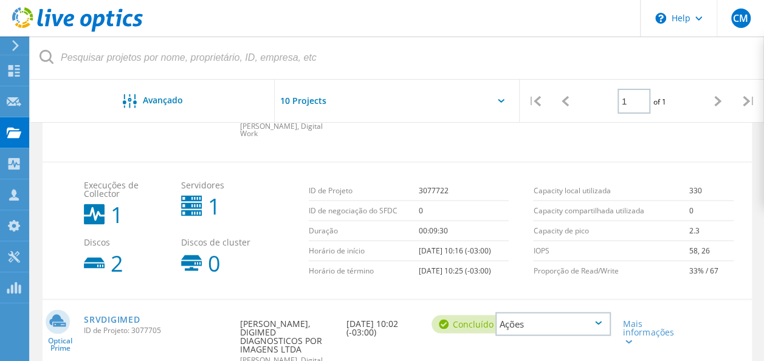
scroll to position [1074, 0]
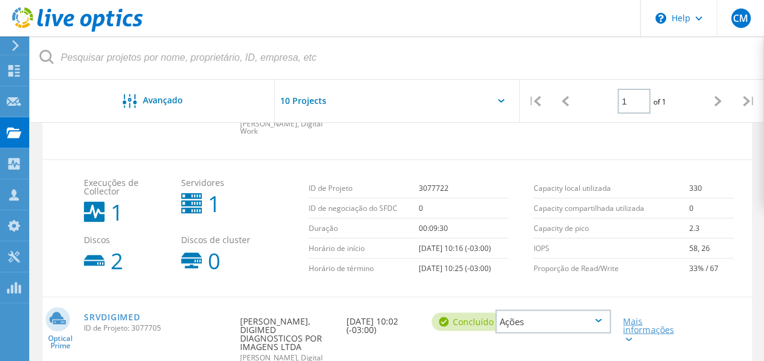
click at [649, 317] on div "Mais informações" at bounding box center [645, 330] width 44 height 26
click at [627, 333] on lo-svg-helper at bounding box center [627, 338] width 9 height 10
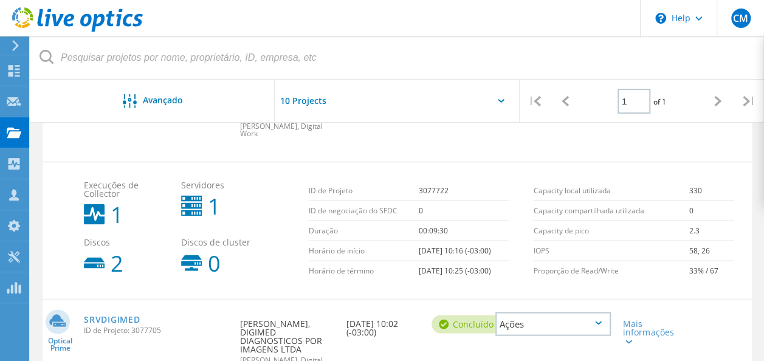
scroll to position [1089, 0]
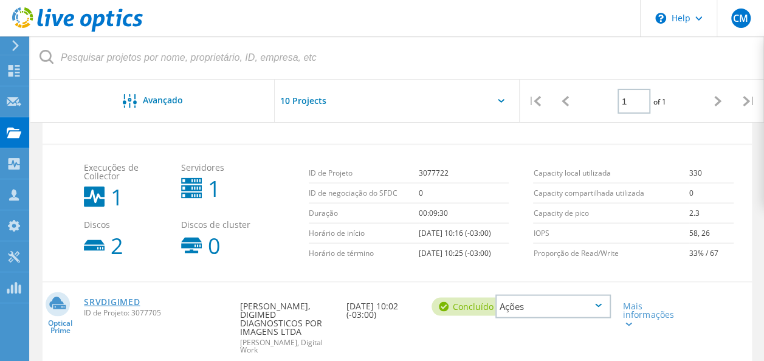
click at [112, 297] on link "SRVDIGIMED" at bounding box center [112, 301] width 56 height 9
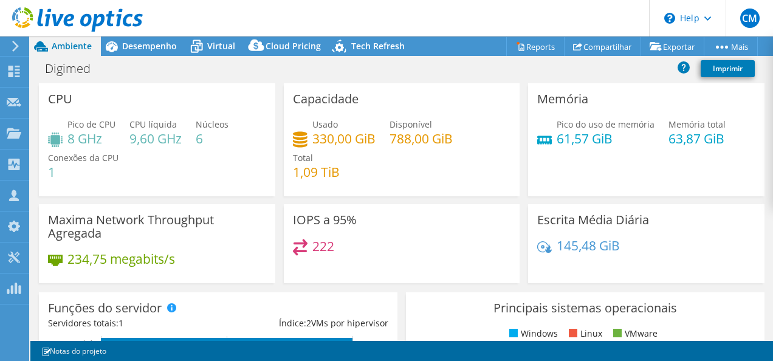
select select "USD"
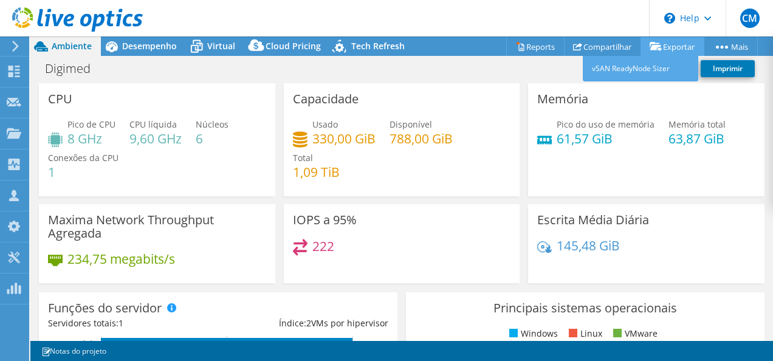
click at [659, 41] on link "Exportar" at bounding box center [673, 46] width 64 height 19
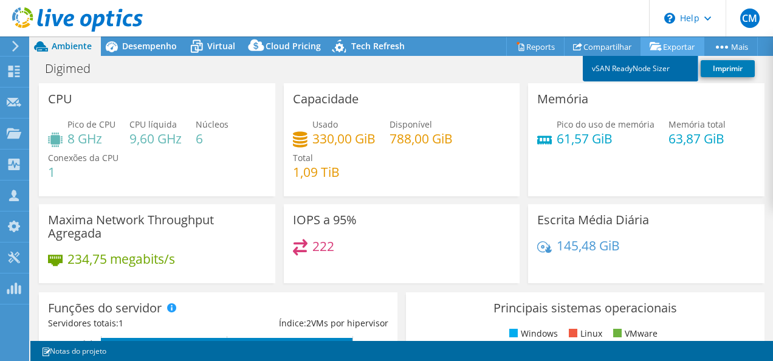
click at [649, 73] on link "vSAN ReadyNode Sizer" at bounding box center [641, 69] width 116 height 26
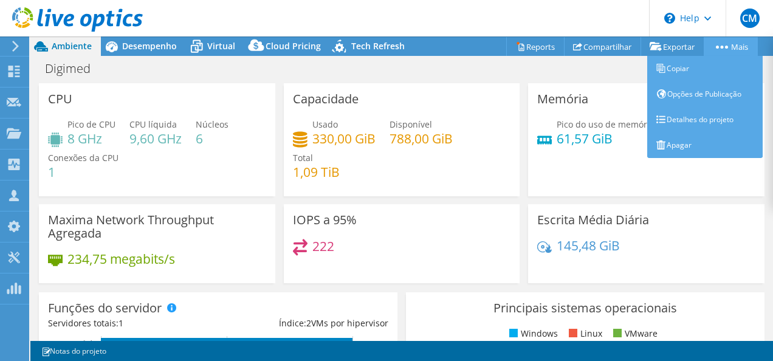
click at [719, 49] on link "Mais" at bounding box center [731, 46] width 54 height 19
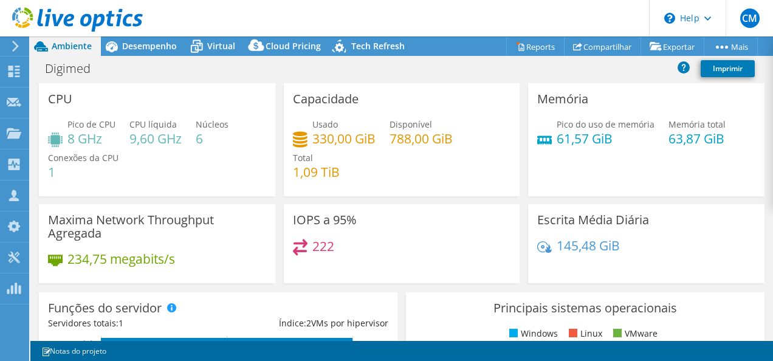
drag, startPoint x: 567, startPoint y: 66, endPoint x: 581, endPoint y: 56, distance: 17.9
click at [567, 66] on div "Digimed Imprimir" at bounding box center [401, 68] width 743 height 22
click at [541, 43] on link "Reports" at bounding box center [535, 46] width 58 height 19
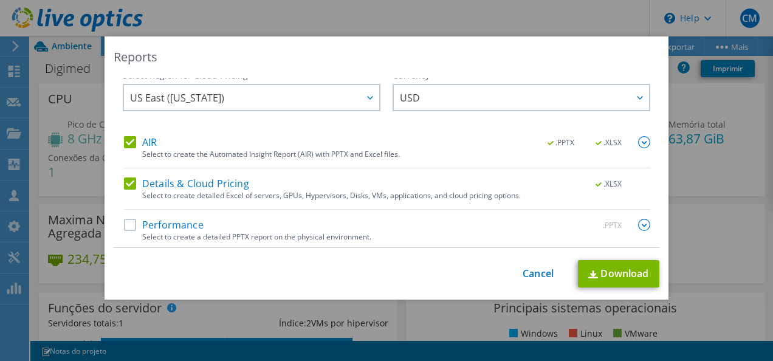
scroll to position [11, 0]
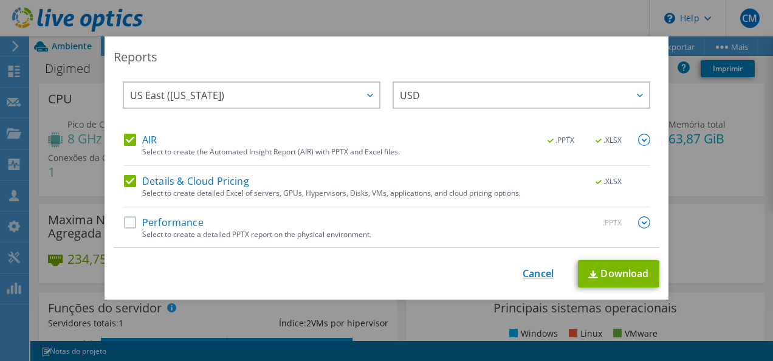
click at [524, 276] on link "Cancel" at bounding box center [538, 274] width 31 height 12
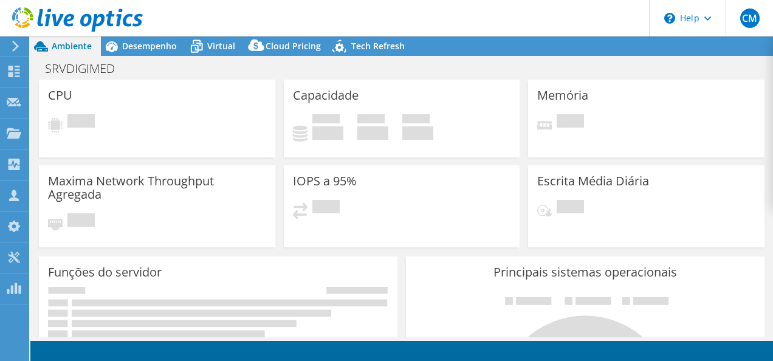
select select "USD"
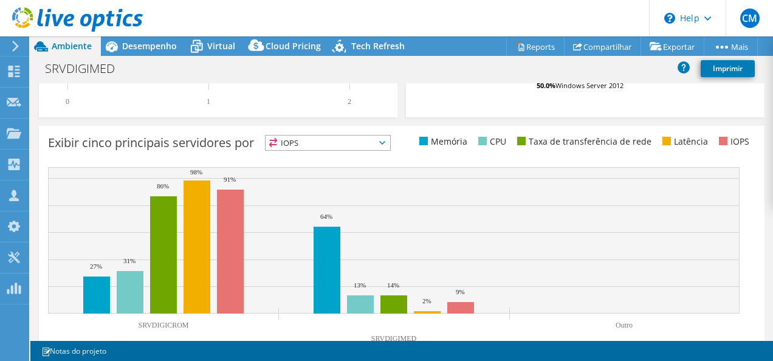
scroll to position [496, 0]
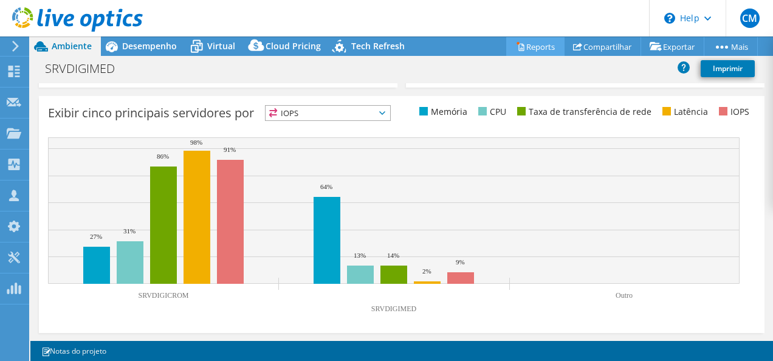
click at [525, 49] on link "Reports" at bounding box center [535, 46] width 58 height 19
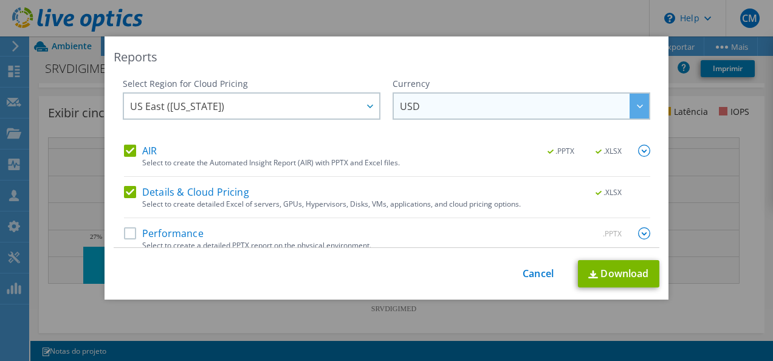
click at [411, 102] on span "USD" at bounding box center [524, 106] width 249 height 25
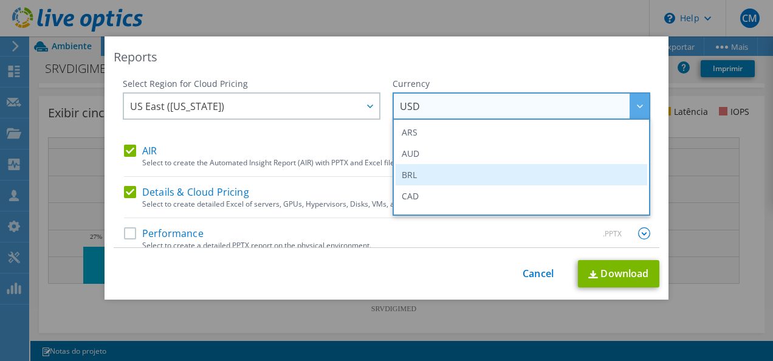
click at [429, 170] on li "BRL" at bounding box center [522, 174] width 252 height 21
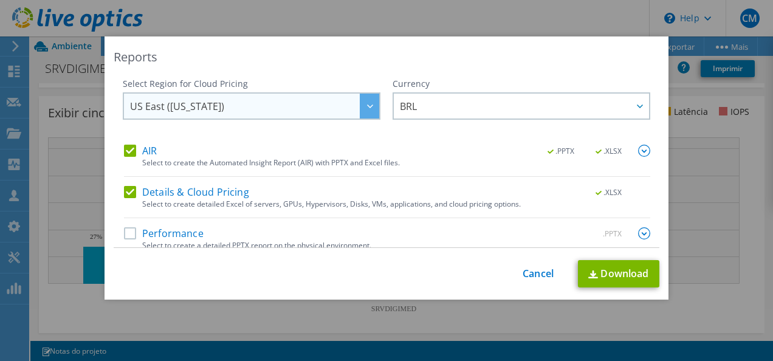
click at [323, 112] on span "US East (Virginia)" at bounding box center [254, 106] width 249 height 25
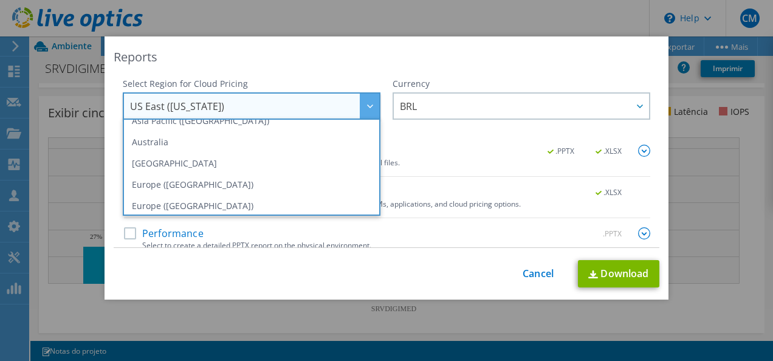
scroll to position [164, 0]
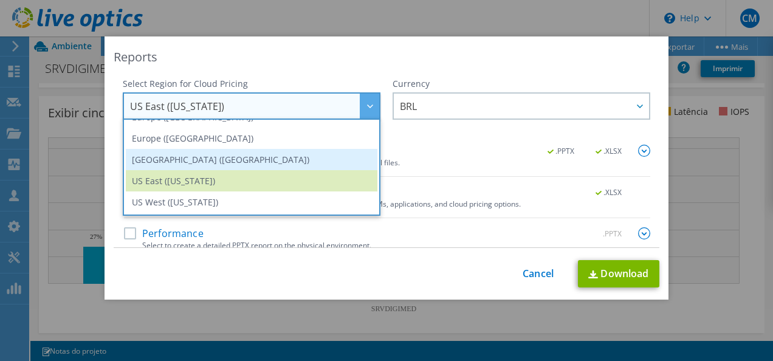
click at [308, 165] on li "[GEOGRAPHIC_DATA] ([GEOGRAPHIC_DATA])" at bounding box center [252, 159] width 252 height 21
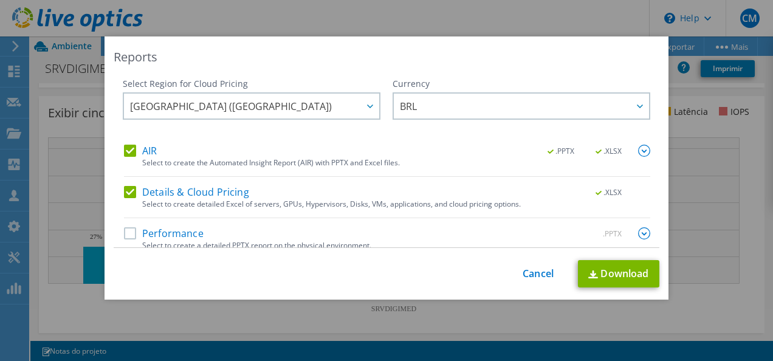
click at [367, 136] on div "Select Region for Cloud Pricing Asia Pacific (Hong Kong) Asia Pacific (Mumbai) …" at bounding box center [252, 111] width 258 height 67
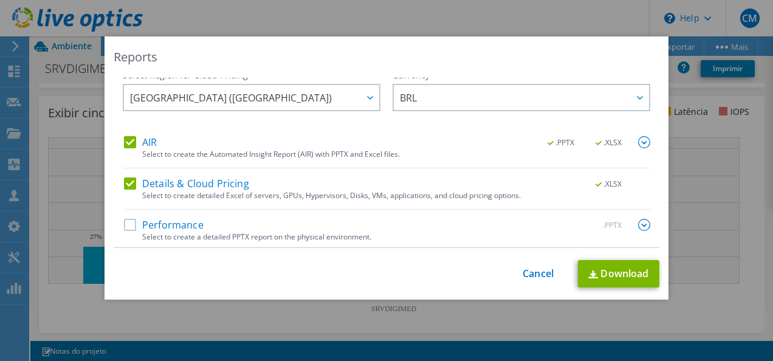
scroll to position [11, 0]
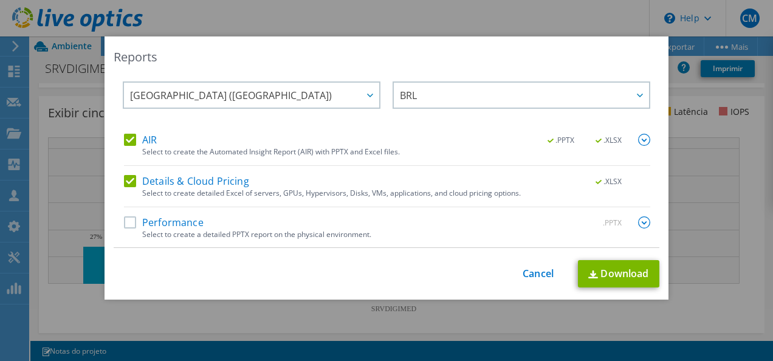
click at [124, 219] on label "Performance" at bounding box center [164, 222] width 80 height 12
click at [0, 0] on input "Performance" at bounding box center [0, 0] width 0 height 0
click at [606, 272] on link "Download" at bounding box center [618, 273] width 81 height 27
click at [543, 270] on link "Cancel" at bounding box center [538, 274] width 31 height 12
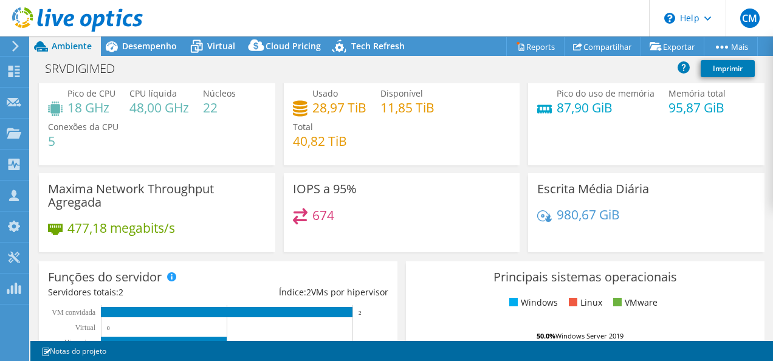
scroll to position [0, 0]
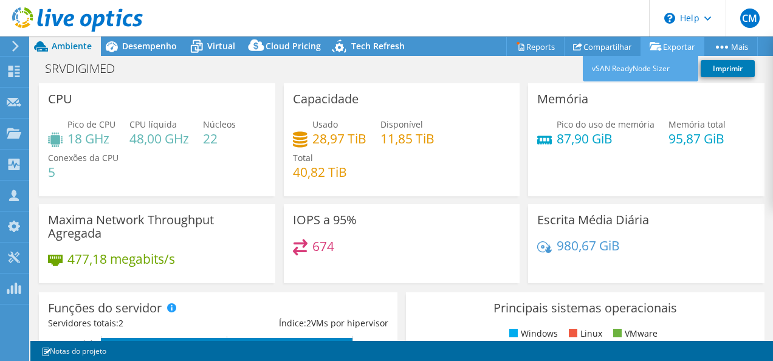
click at [654, 40] on link "Exportar" at bounding box center [673, 46] width 64 height 19
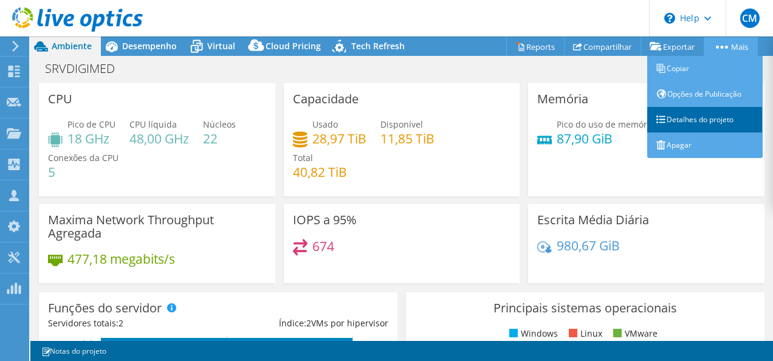
click at [670, 116] on link "Detalhes do projeto" at bounding box center [705, 120] width 116 height 26
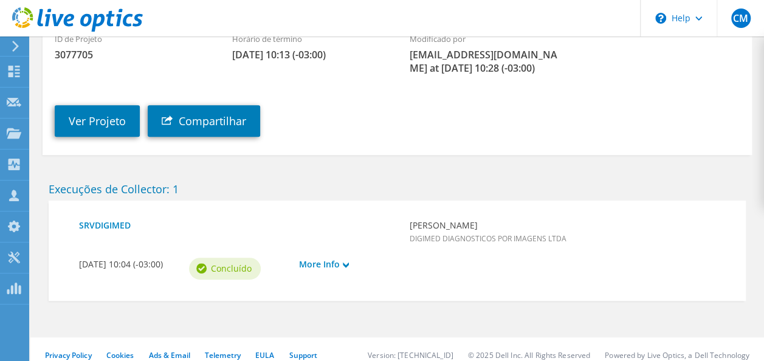
scroll to position [215, 0]
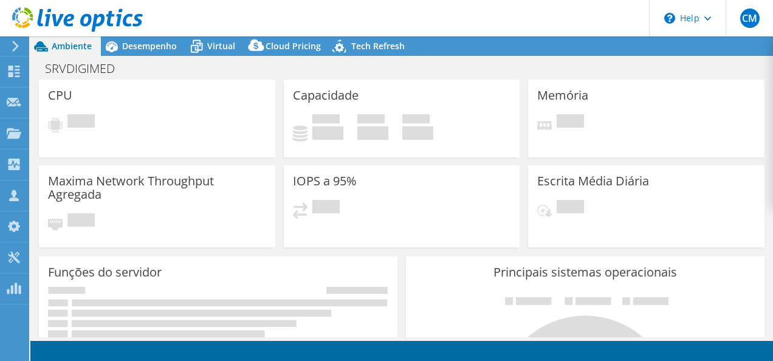
select select "USD"
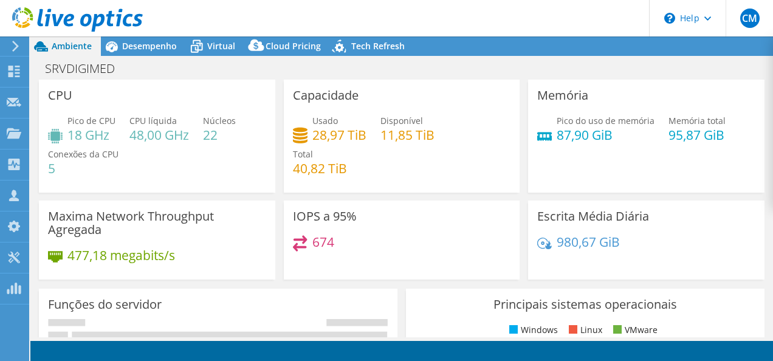
select select "SouthAmerica"
select select "BRL"
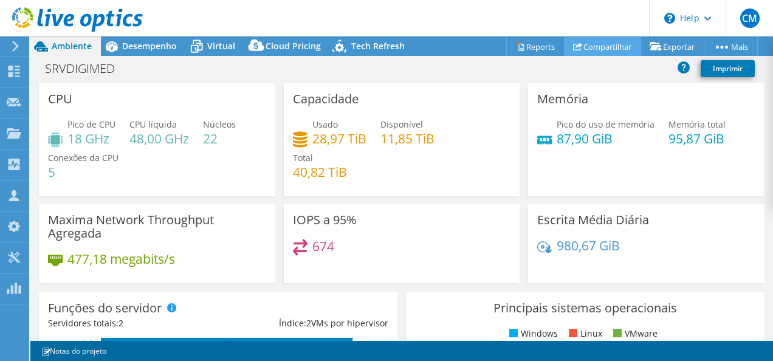
click at [598, 47] on link "Compartilhar" at bounding box center [602, 46] width 77 height 19
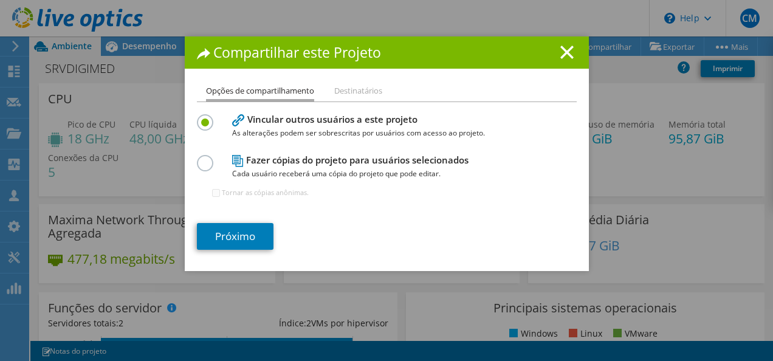
click at [561, 55] on icon at bounding box center [567, 52] width 13 height 13
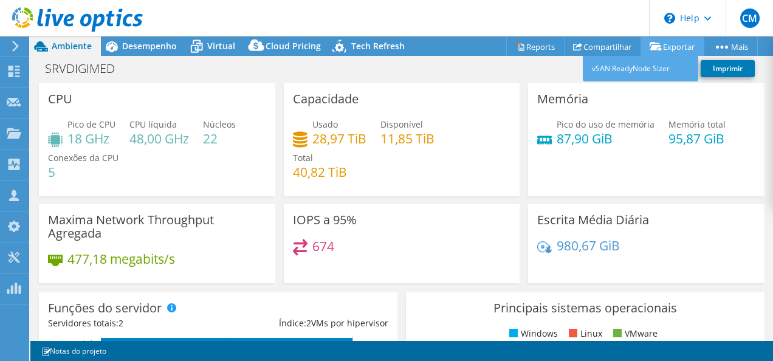
click at [664, 49] on link "Exportar" at bounding box center [673, 46] width 64 height 19
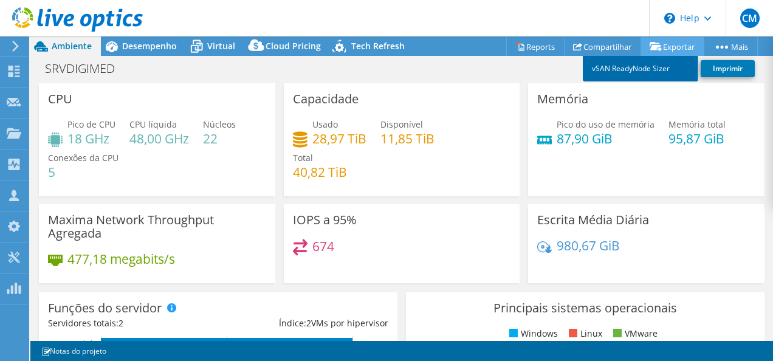
click at [602, 74] on link "vSAN ReadyNode Sizer" at bounding box center [641, 69] width 116 height 26
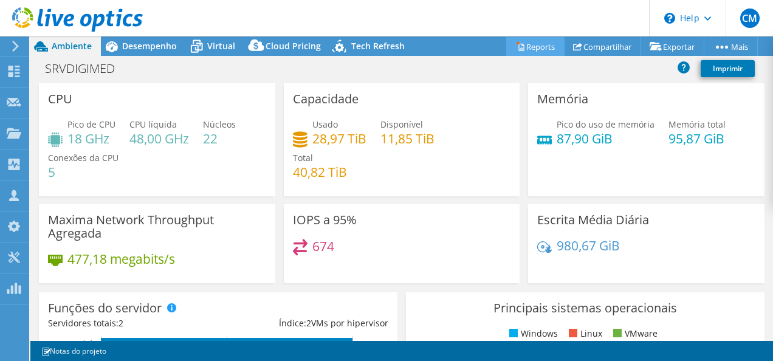
click at [523, 41] on link "Reports" at bounding box center [535, 46] width 58 height 19
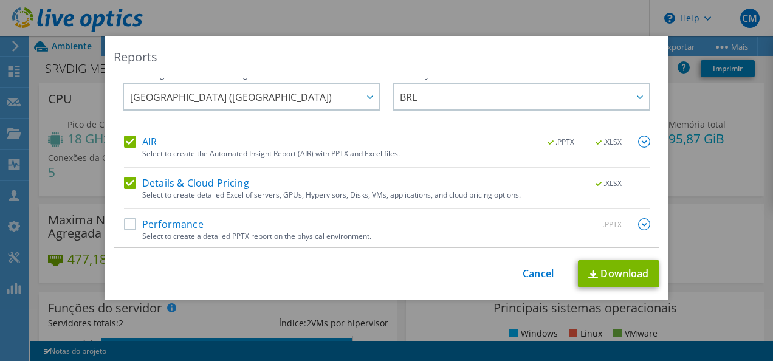
scroll to position [11, 0]
click at [533, 268] on link "Cancel" at bounding box center [538, 274] width 31 height 12
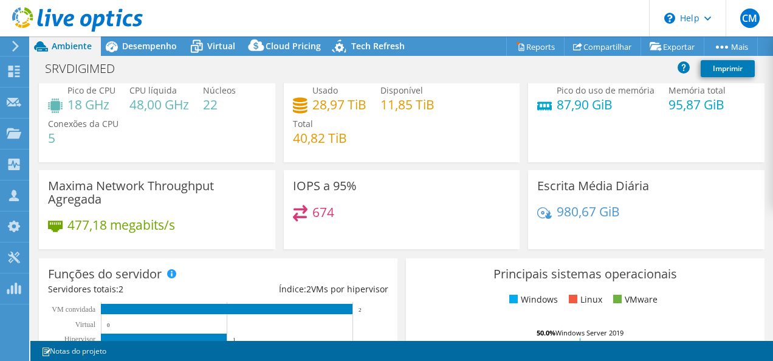
scroll to position [0, 0]
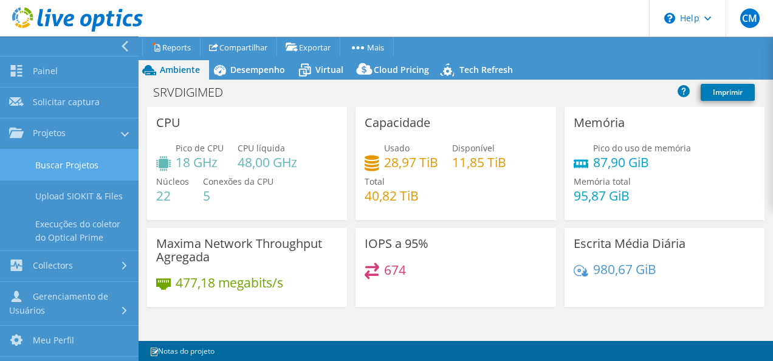
click at [82, 164] on link "Buscar Projetos" at bounding box center [69, 165] width 139 height 31
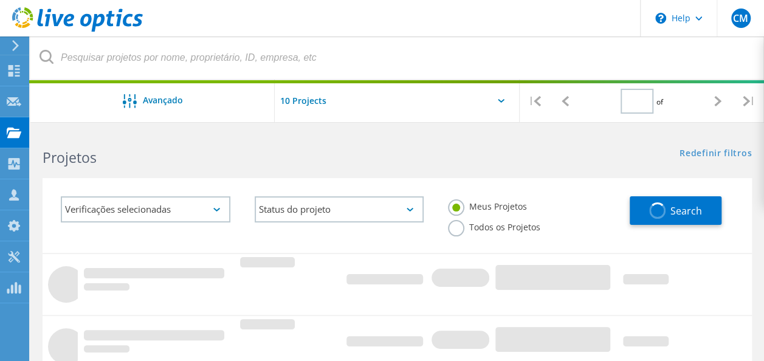
type input "1"
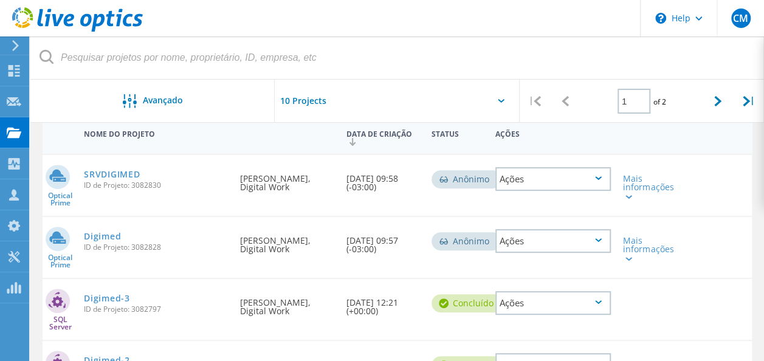
scroll to position [122, 0]
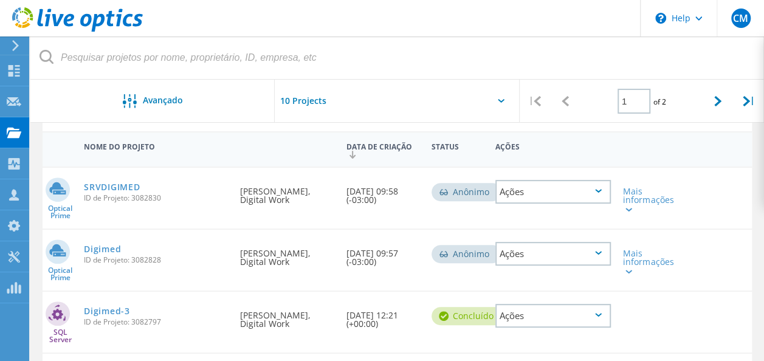
click at [555, 195] on div "Ações" at bounding box center [553, 192] width 116 height 24
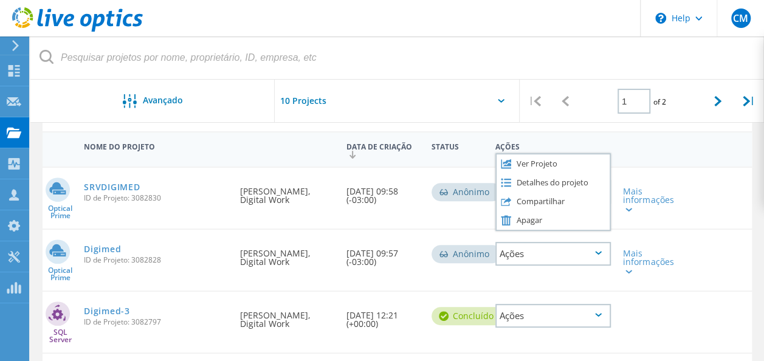
click at [634, 156] on div at bounding box center [645, 145] width 57 height 22
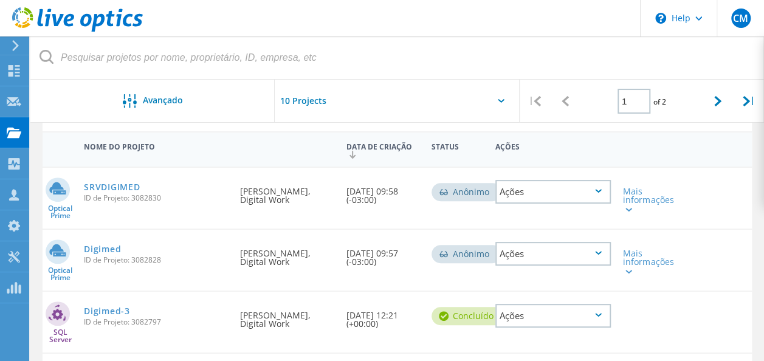
click at [548, 193] on div "Ações" at bounding box center [553, 192] width 116 height 24
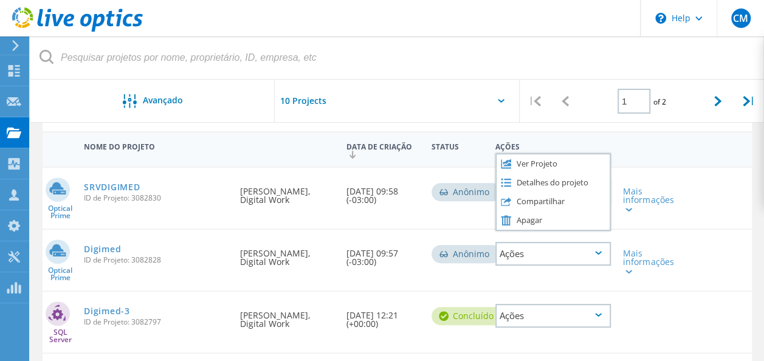
click at [630, 151] on div at bounding box center [645, 145] width 57 height 22
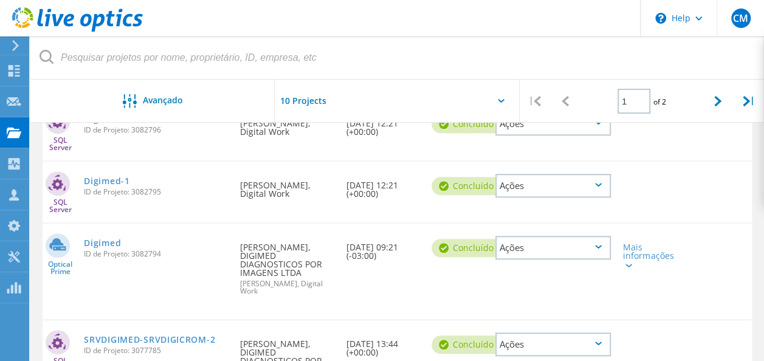
scroll to position [404, 0]
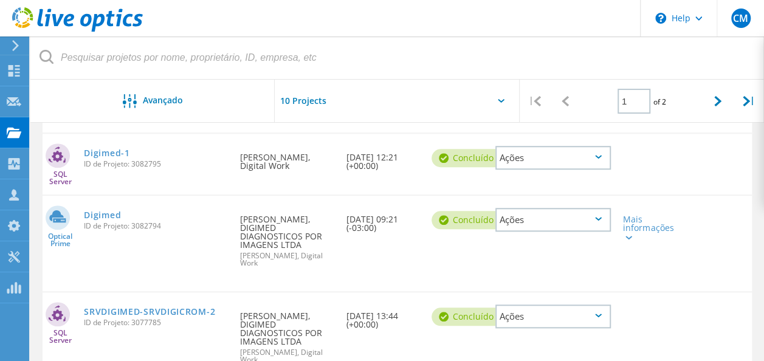
drag, startPoint x: 202, startPoint y: 204, endPoint x: 161, endPoint y: 214, distance: 41.9
click at [161, 214] on div "Digimed ID de Projeto: 3082794" at bounding box center [156, 219] width 156 height 46
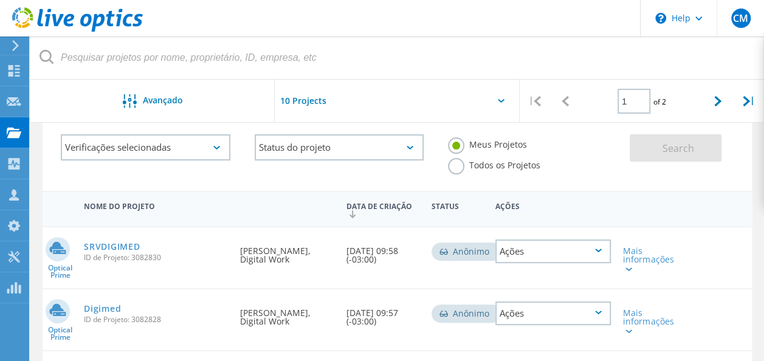
scroll to position [122, 0]
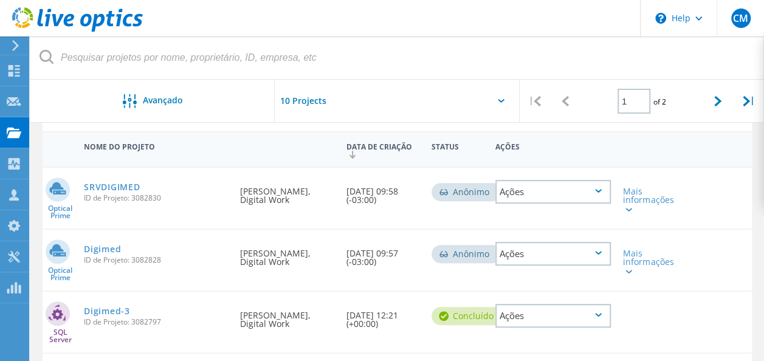
click at [549, 192] on div "Ações" at bounding box center [553, 192] width 116 height 24
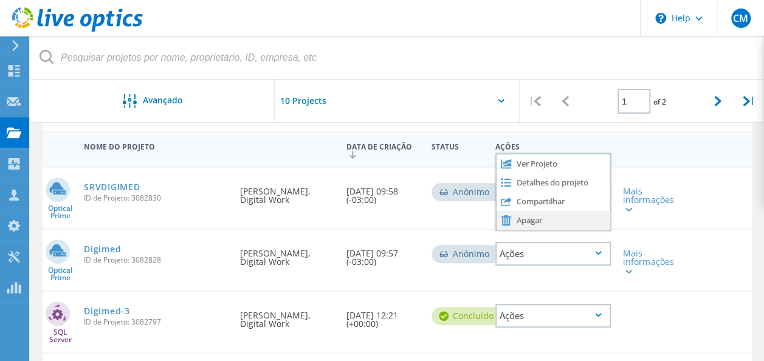
click at [534, 225] on div "Apagar" at bounding box center [553, 220] width 113 height 19
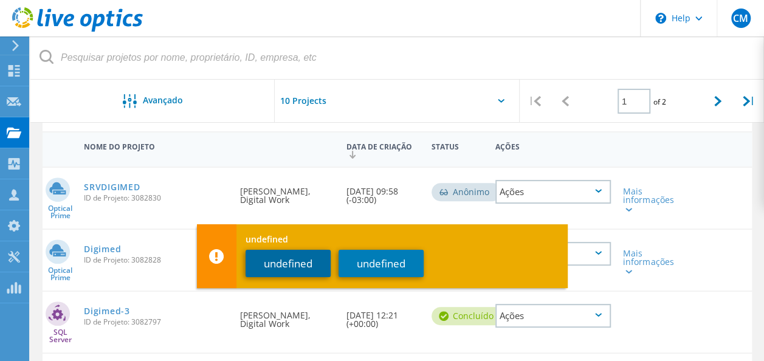
click at [330, 264] on button "undefined" at bounding box center [288, 263] width 85 height 27
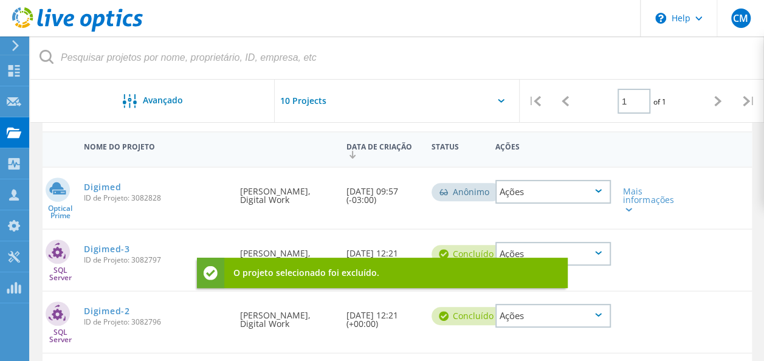
click at [522, 188] on div "Ações" at bounding box center [553, 192] width 116 height 24
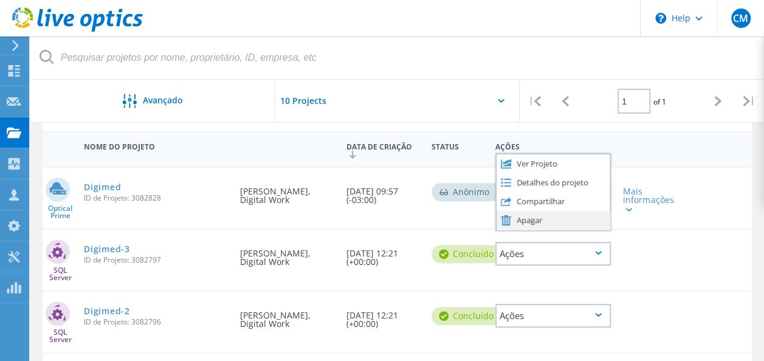
click at [545, 220] on div "Apagar" at bounding box center [553, 220] width 113 height 19
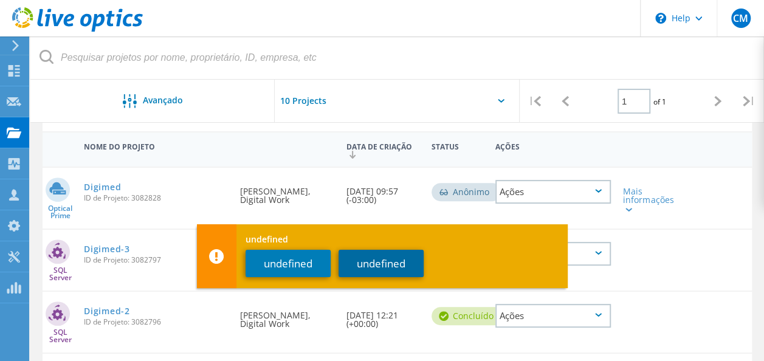
click at [405, 267] on button "undefined" at bounding box center [381, 263] width 85 height 27
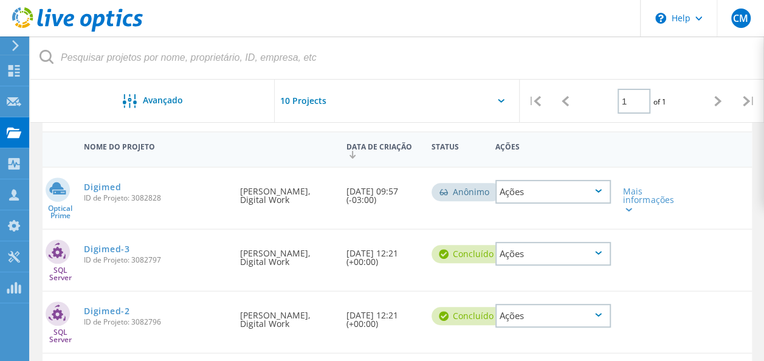
click at [530, 193] on div "Ações" at bounding box center [553, 192] width 116 height 24
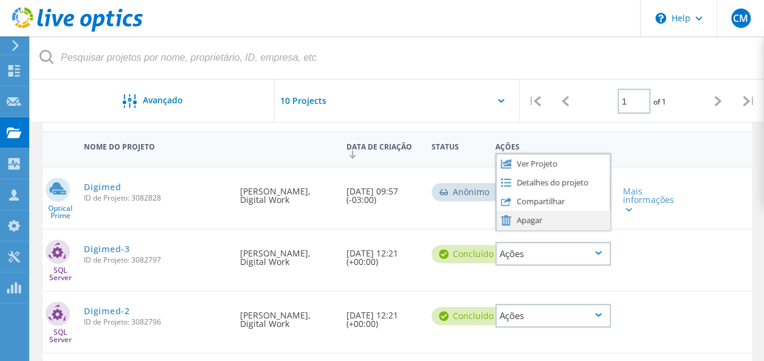
click at [536, 214] on div "Apagar" at bounding box center [553, 220] width 113 height 19
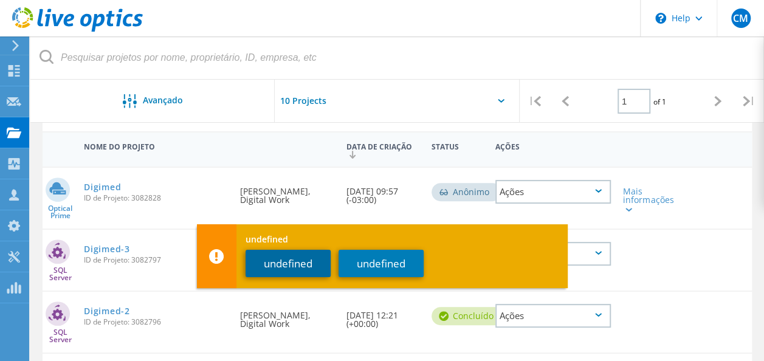
click at [294, 267] on button "undefined" at bounding box center [288, 263] width 85 height 27
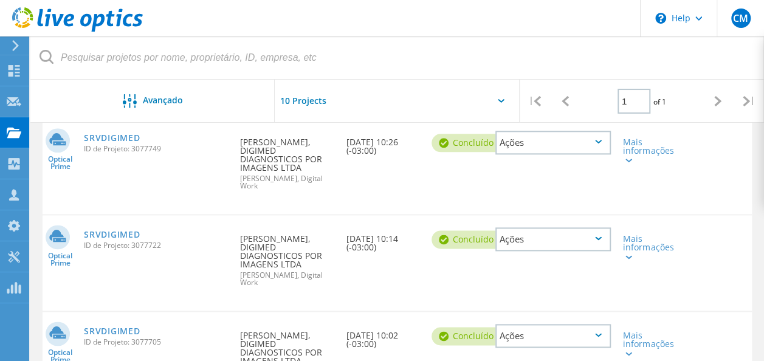
scroll to position [664, 0]
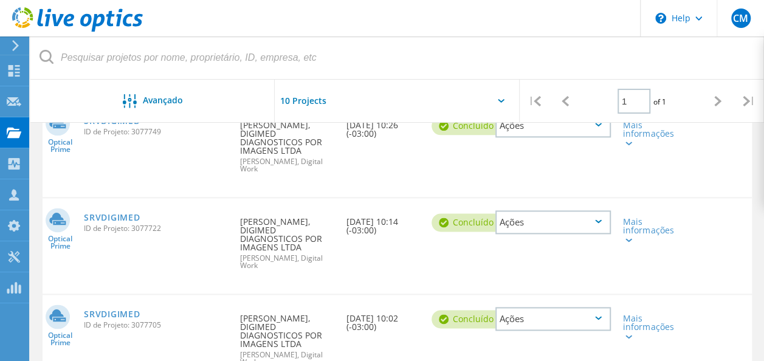
click at [535, 307] on div "Ações" at bounding box center [553, 319] width 116 height 24
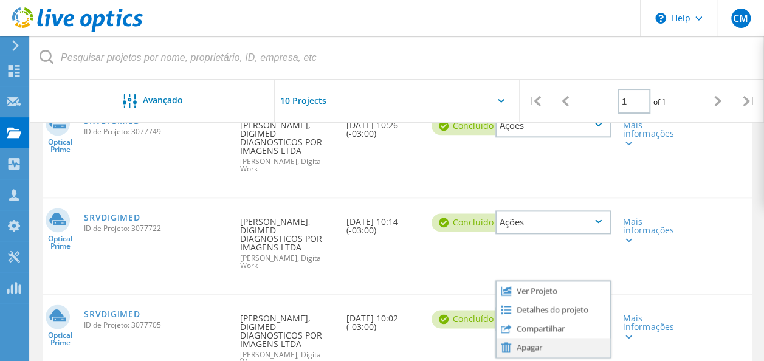
click at [528, 338] on div "Apagar" at bounding box center [553, 347] width 113 height 19
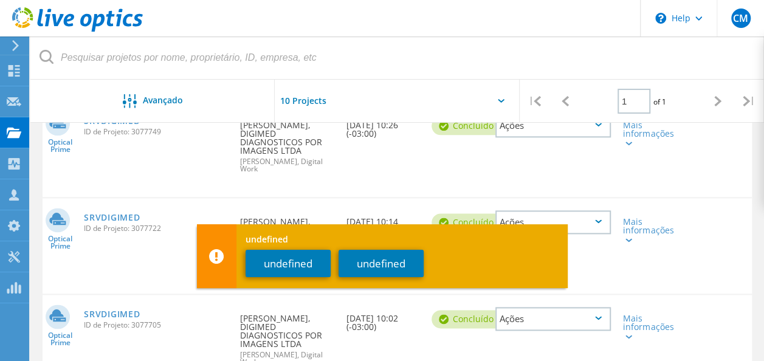
click at [333, 264] on div "undefined undefined undefined" at bounding box center [382, 256] width 371 height 64
click at [316, 262] on button "undefined" at bounding box center [288, 263] width 85 height 27
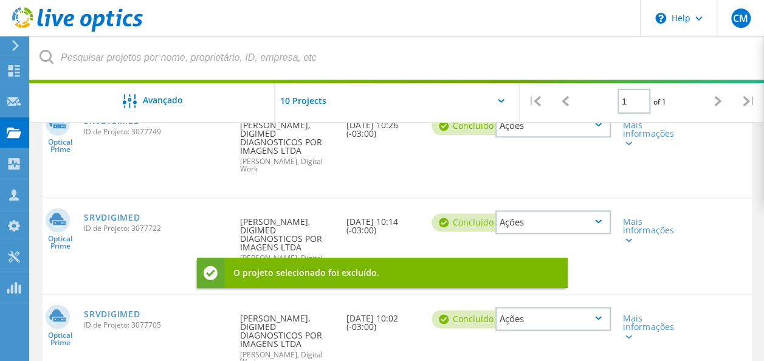
scroll to position [584, 0]
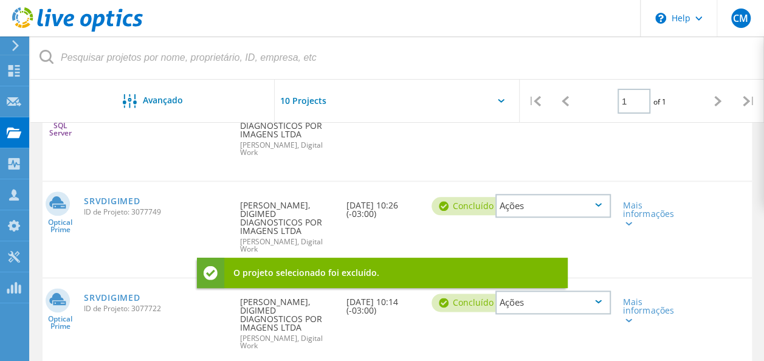
click at [561, 291] on div "Ações" at bounding box center [553, 303] width 116 height 24
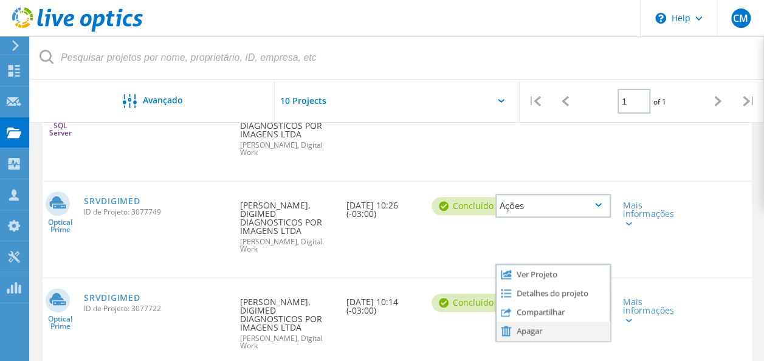
click at [526, 322] on div "Apagar" at bounding box center [553, 331] width 113 height 19
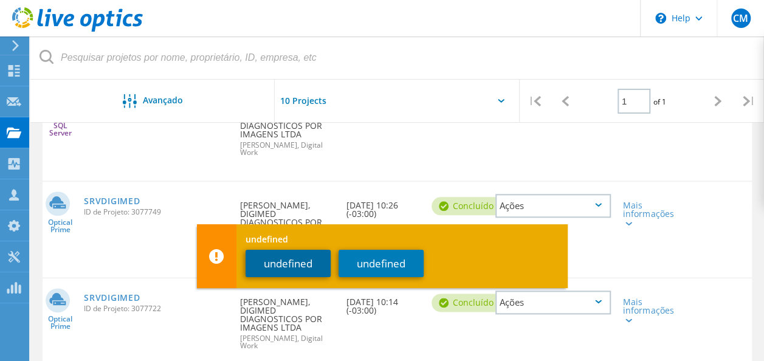
click at [319, 264] on button "undefined" at bounding box center [288, 263] width 85 height 27
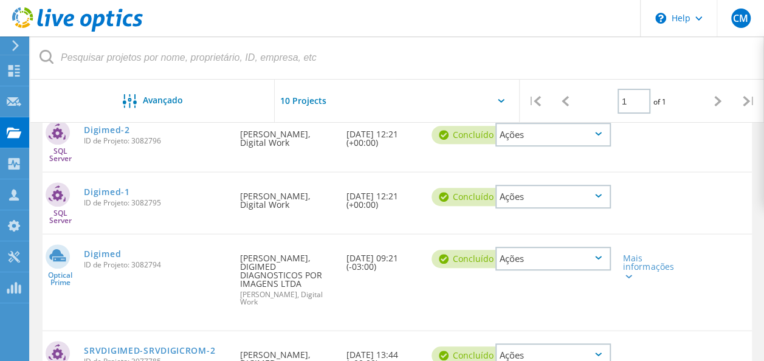
scroll to position [259, 0]
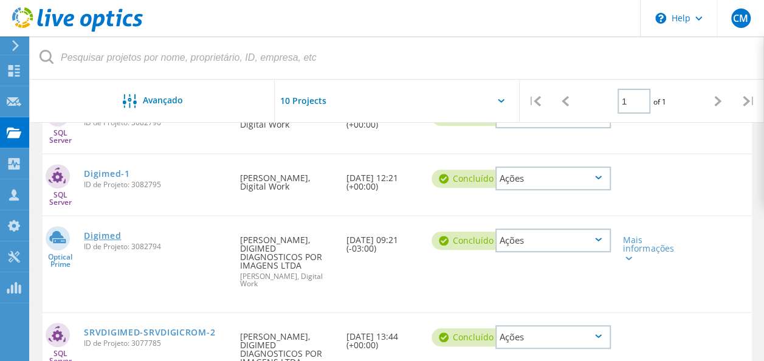
click at [110, 239] on link "Digimed" at bounding box center [102, 236] width 37 height 9
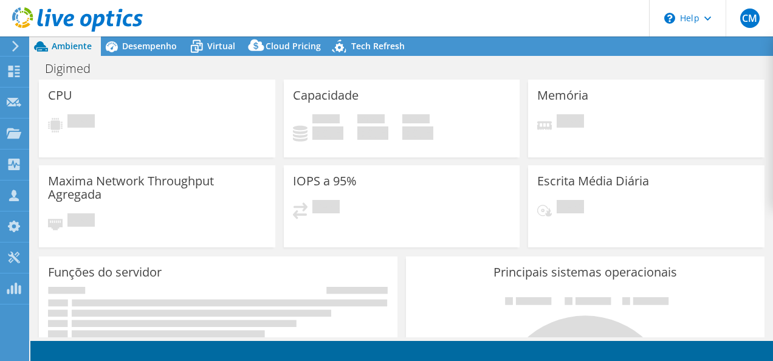
select select "USD"
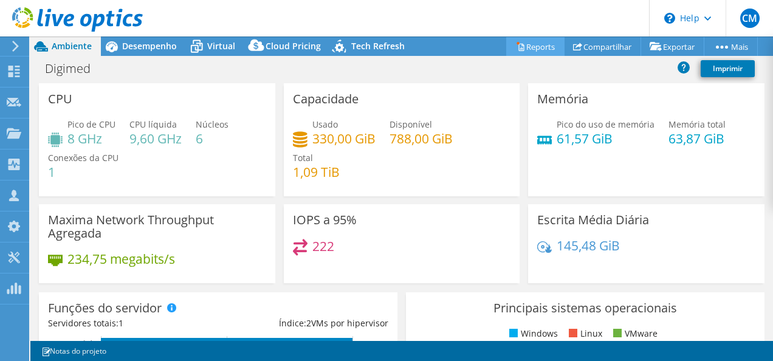
click at [535, 49] on link "Reports" at bounding box center [535, 46] width 58 height 19
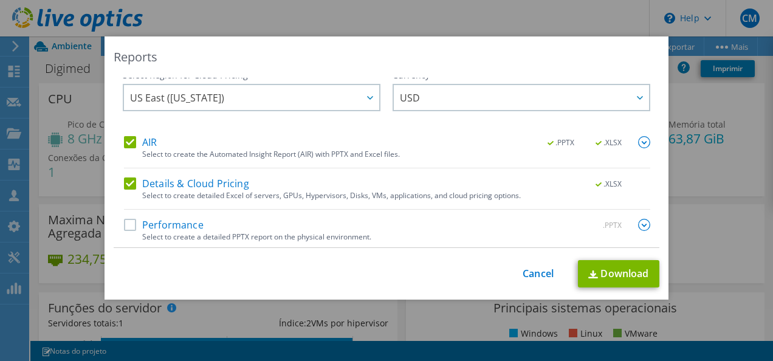
scroll to position [11, 0]
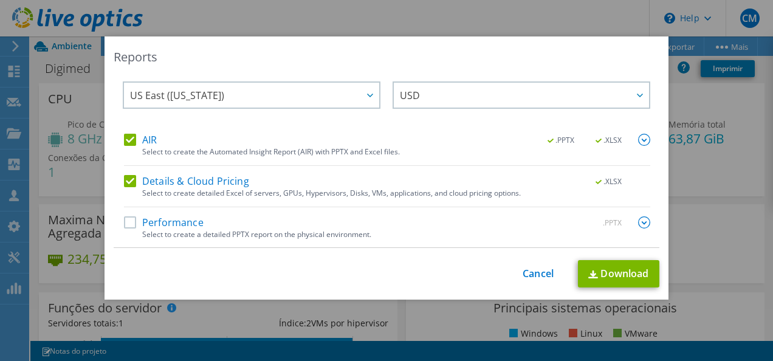
click at [124, 218] on label "Performance" at bounding box center [164, 222] width 80 height 12
click at [0, 0] on input "Performance" at bounding box center [0, 0] width 0 height 0
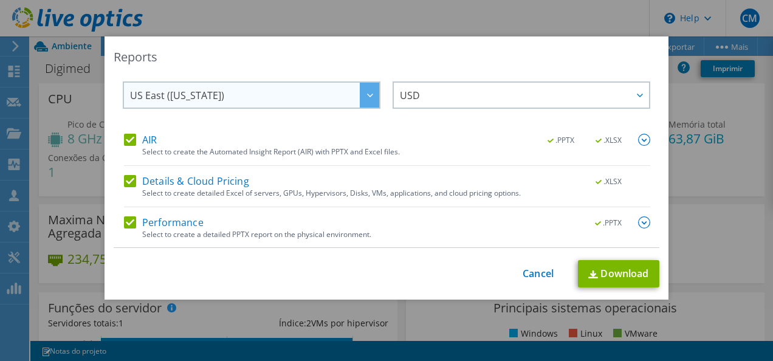
click at [285, 104] on span "US East ([US_STATE])" at bounding box center [254, 95] width 249 height 25
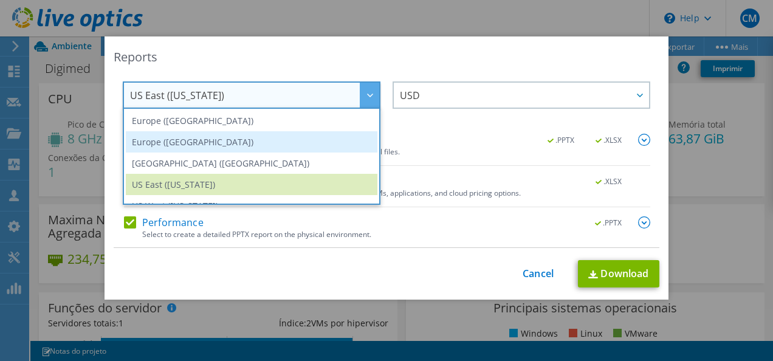
scroll to position [164, 0]
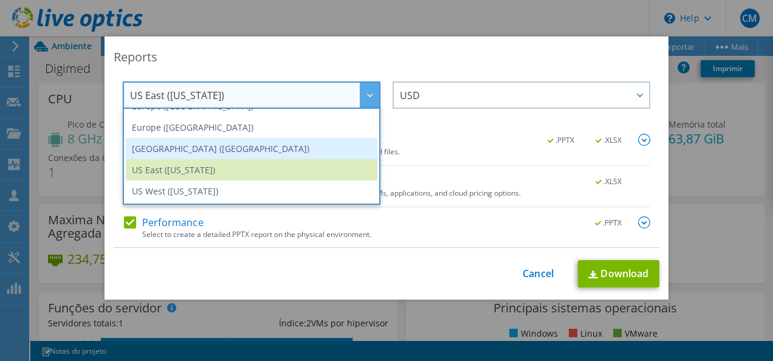
click at [223, 146] on li "[GEOGRAPHIC_DATA] ([GEOGRAPHIC_DATA])" at bounding box center [252, 148] width 252 height 21
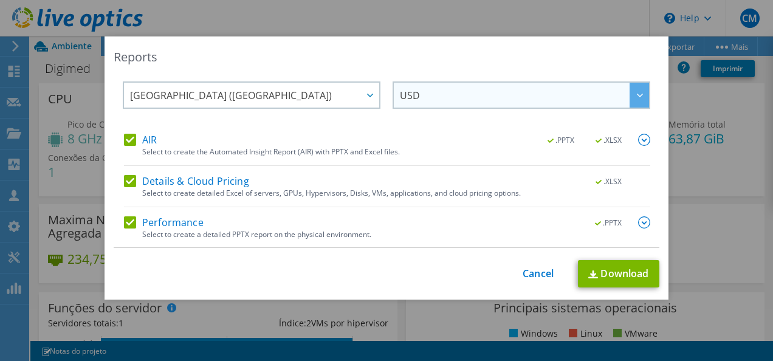
click at [424, 102] on span "USD" at bounding box center [524, 95] width 249 height 25
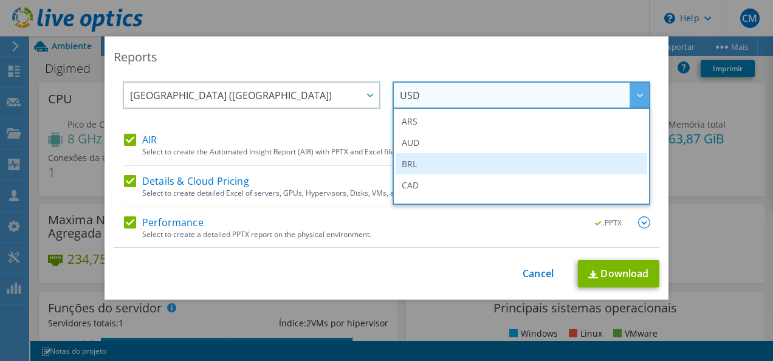
click at [419, 169] on li "BRL" at bounding box center [522, 163] width 252 height 21
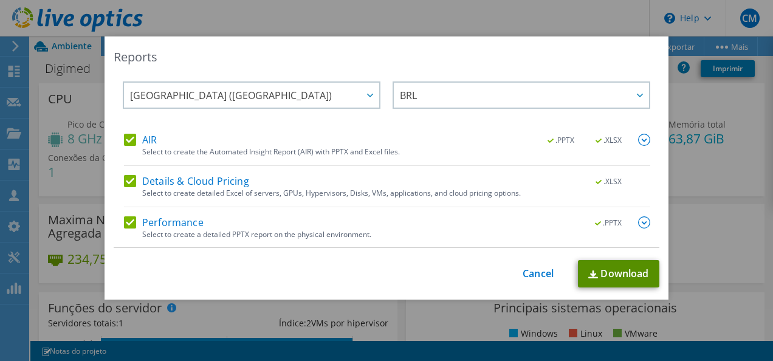
click at [599, 263] on link "Download" at bounding box center [618, 273] width 81 height 27
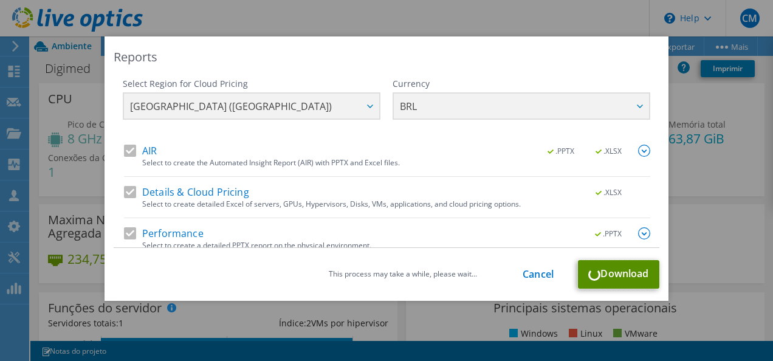
scroll to position [11, 0]
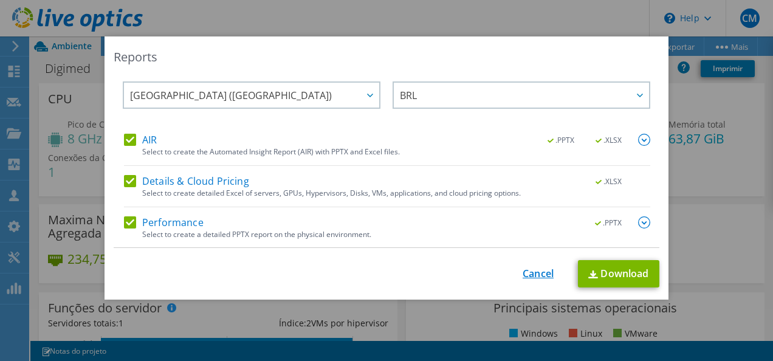
click at [534, 274] on link "Cancel" at bounding box center [538, 274] width 31 height 12
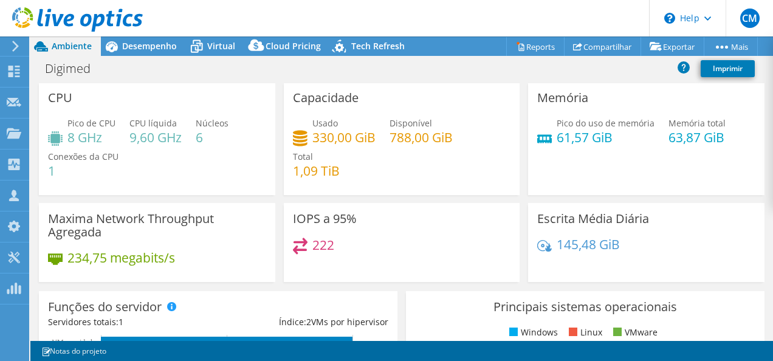
scroll to position [0, 0]
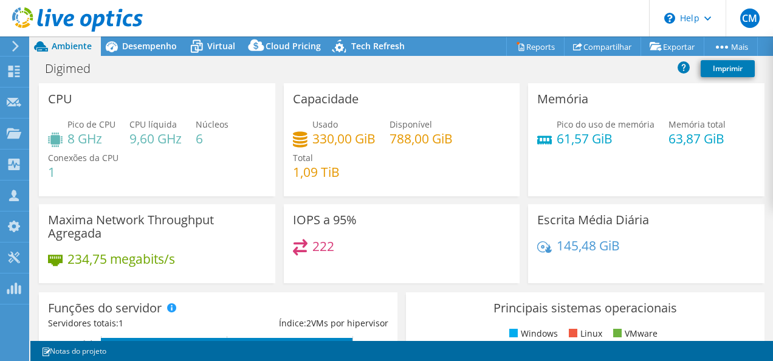
click at [193, 89] on div "CPU Pico de CPU 8 GHz CPU líquida 9,60 GHz Núcleos 6 Conexões da CPU 1" at bounding box center [157, 139] width 236 height 113
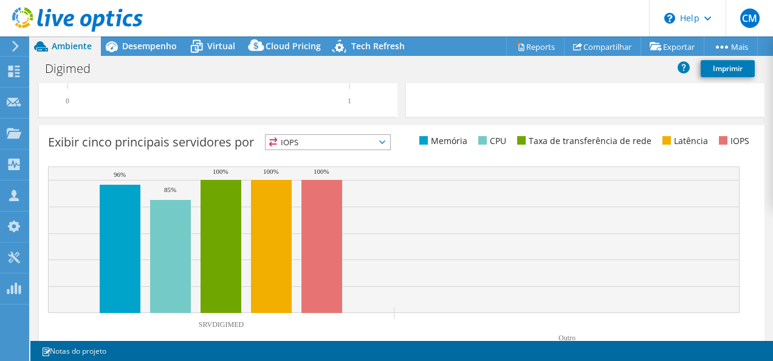
scroll to position [496, 0]
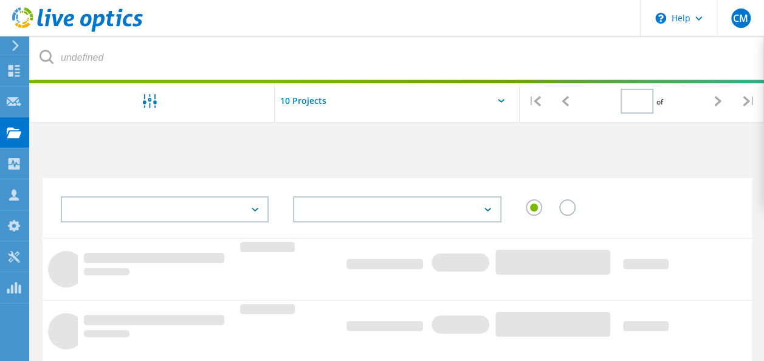
type input "1"
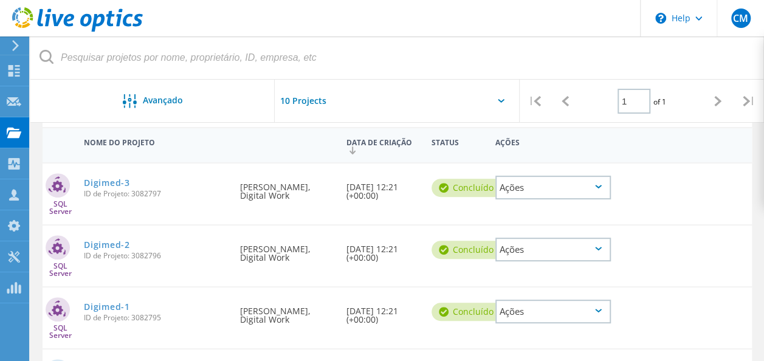
scroll to position [137, 0]
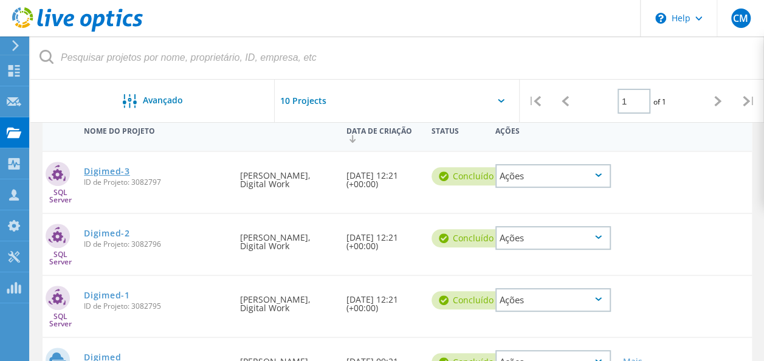
click at [113, 167] on link "Digimed-3" at bounding box center [107, 171] width 46 height 9
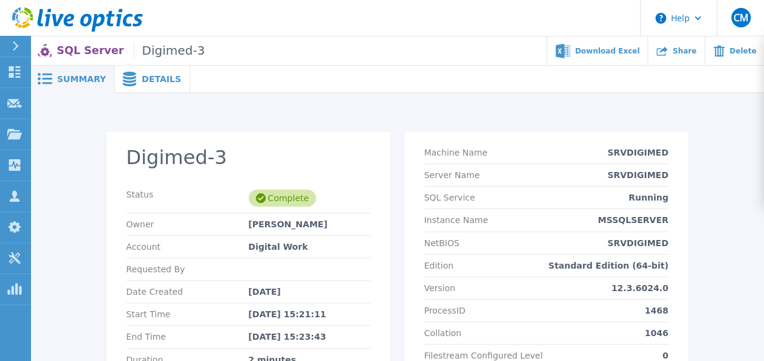
click at [147, 85] on div "Details" at bounding box center [152, 79] width 75 height 27
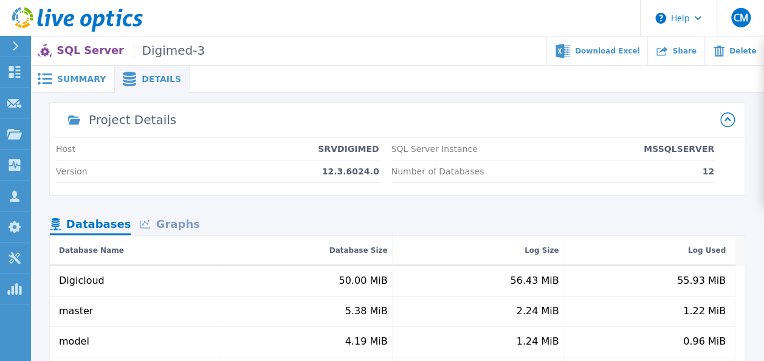
drag, startPoint x: 147, startPoint y: 85, endPoint x: 308, endPoint y: 80, distance: 161.2
click at [308, 80] on div at bounding box center [477, 79] width 574 height 27
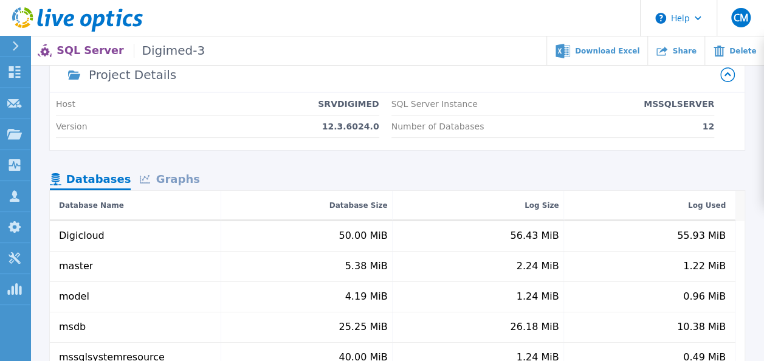
scroll to position [41, 0]
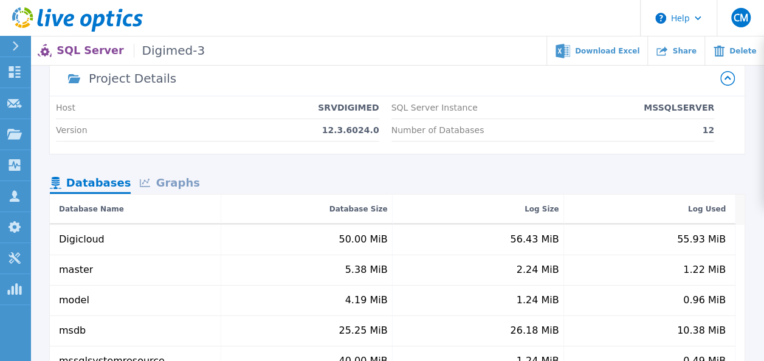
click at [16, 39] on div at bounding box center [20, 46] width 19 height 21
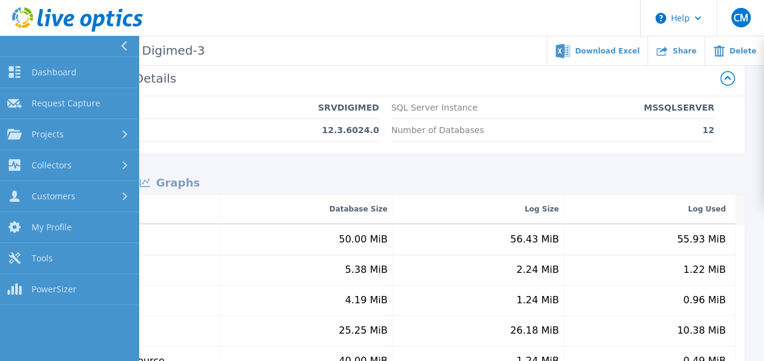
click at [22, 46] on button at bounding box center [69, 46] width 139 height 21
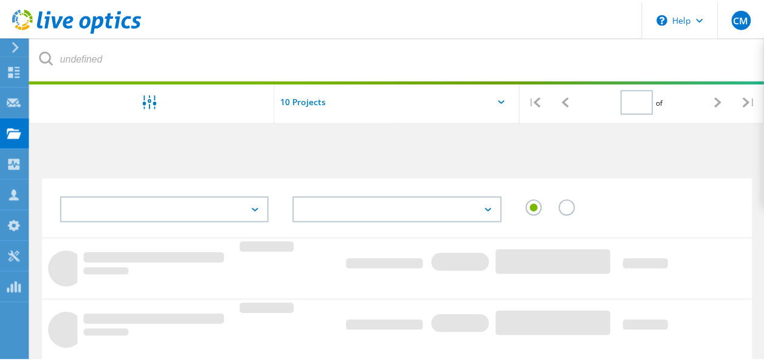
scroll to position [137, 0]
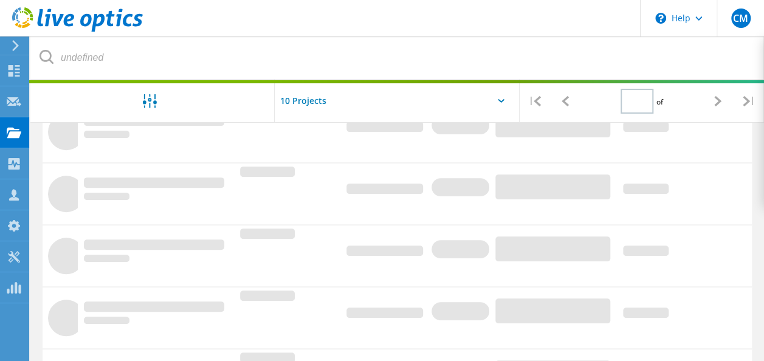
type input "1"
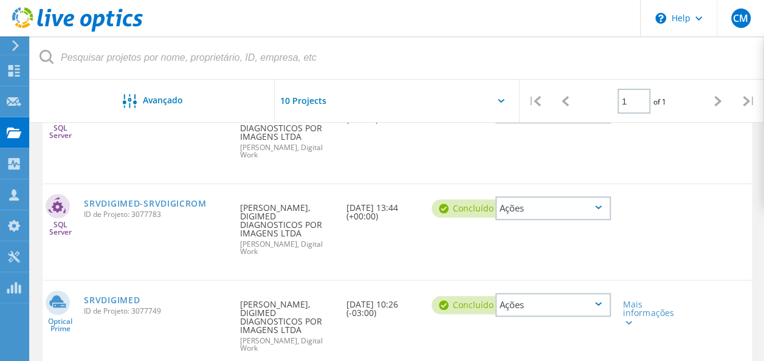
scroll to position [502, 0]
